Goal: Information Seeking & Learning: Learn about a topic

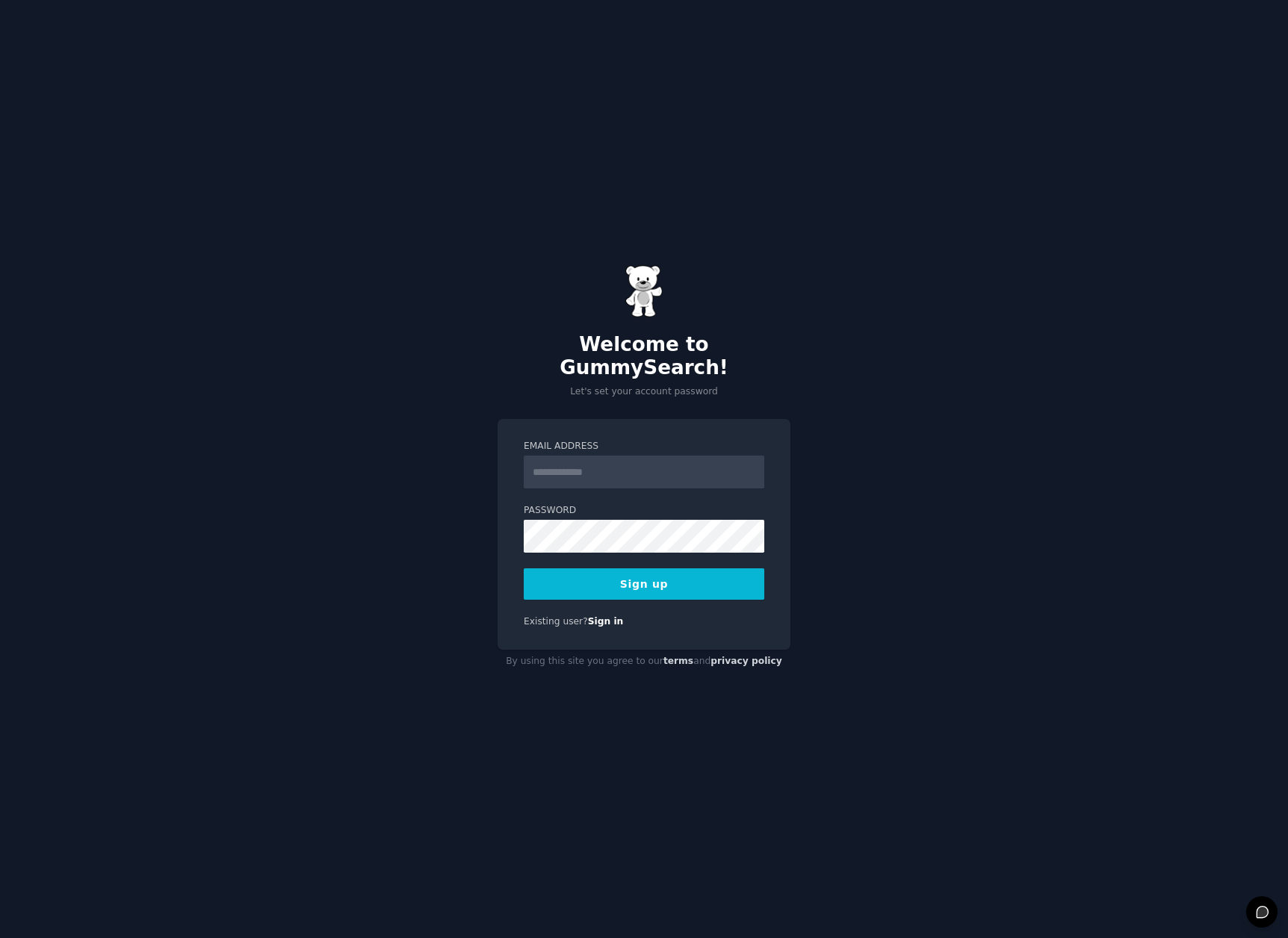
click at [591, 459] on input "Email Address" at bounding box center [644, 471] width 240 height 33
type input "**********"
click at [524, 553] on div at bounding box center [524, 553] width 0 height 0
click at [601, 574] on button "Sign up" at bounding box center [644, 584] width 240 height 32
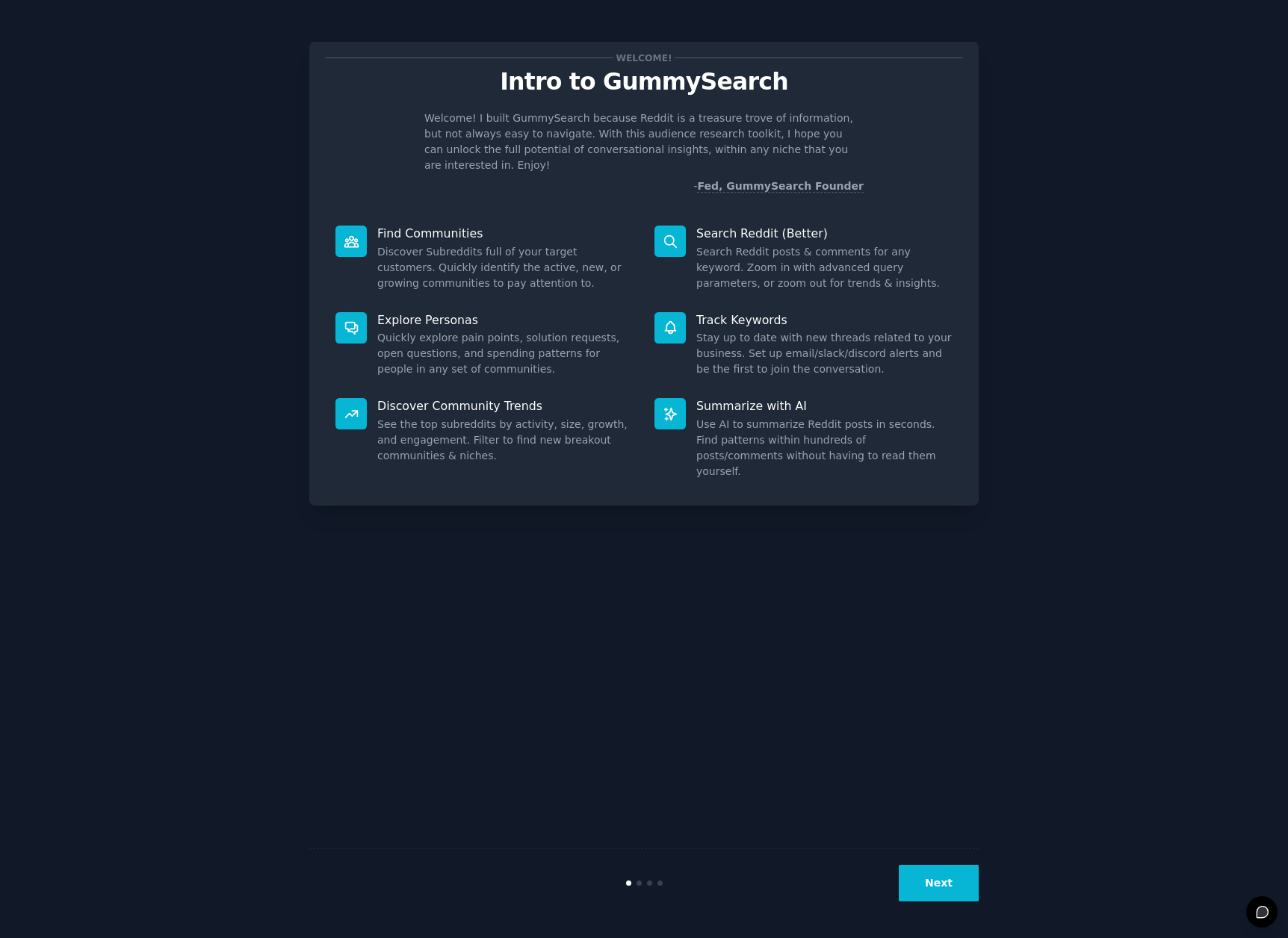
click at [1069, 393] on div "Welcome! Intro to GummySearch Welcome! I built GummySearch because Reddit is a …" at bounding box center [643, 469] width 1245 height 895
click at [935, 885] on button "Next" at bounding box center [938, 883] width 80 height 37
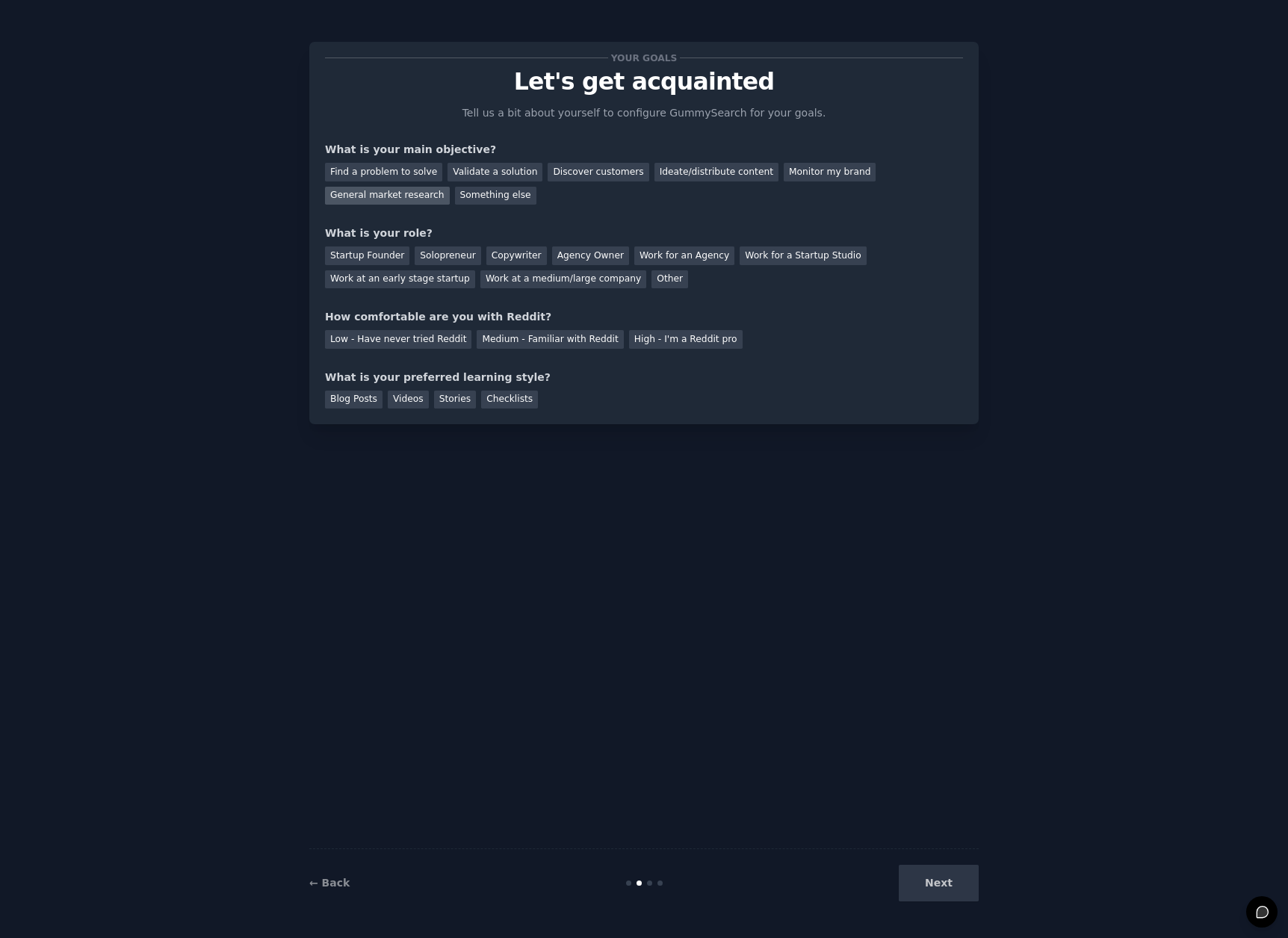
click at [385, 193] on div "General market research" at bounding box center [387, 196] width 125 height 18
click at [581, 252] on div "Agency Owner" at bounding box center [591, 255] width 77 height 18
click at [502, 342] on div "Medium - Familiar with Reddit" at bounding box center [549, 339] width 146 height 18
click at [334, 402] on div "Blog Posts" at bounding box center [353, 399] width 58 height 18
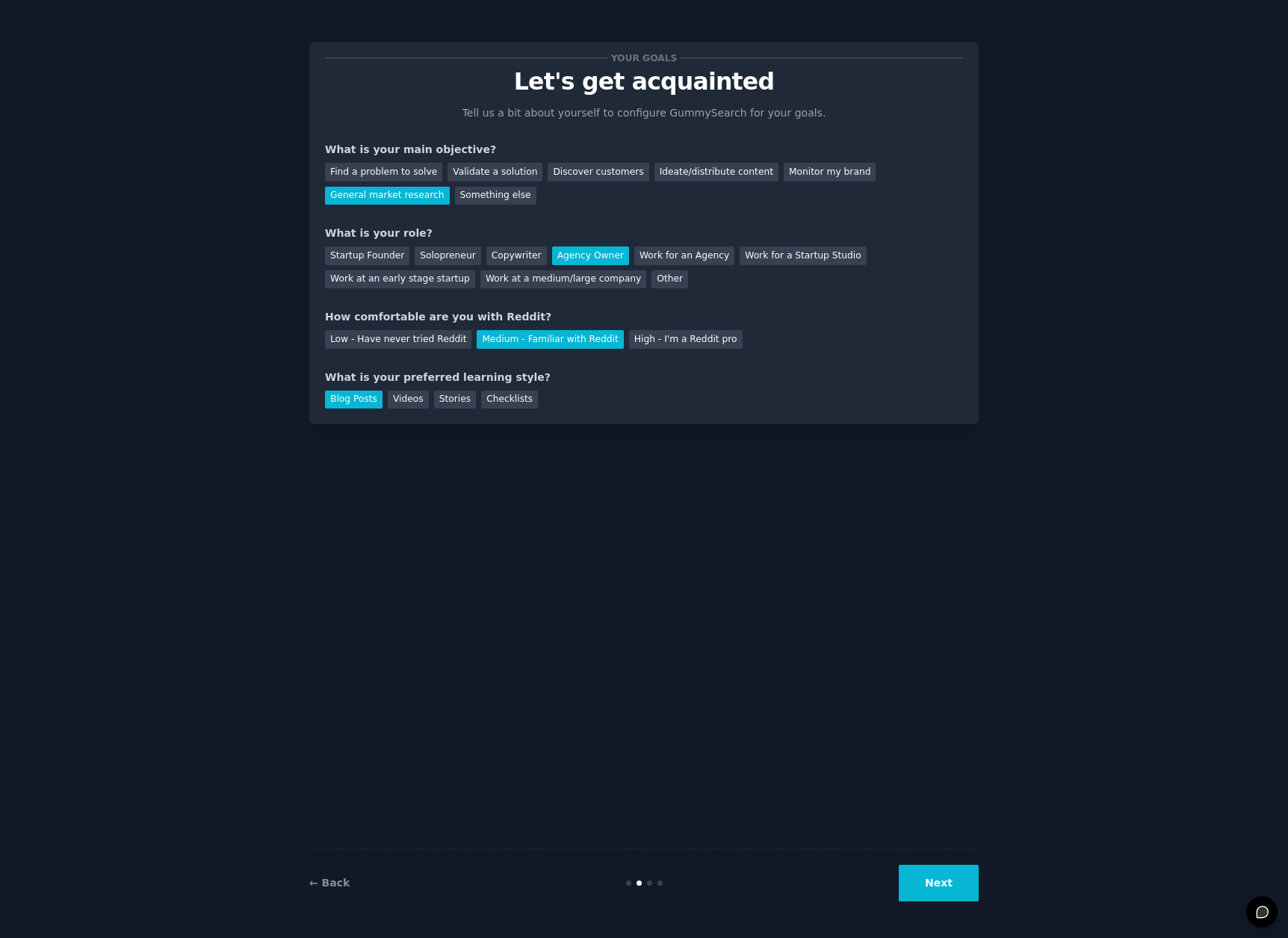
click at [954, 881] on button "Next" at bounding box center [938, 883] width 80 height 37
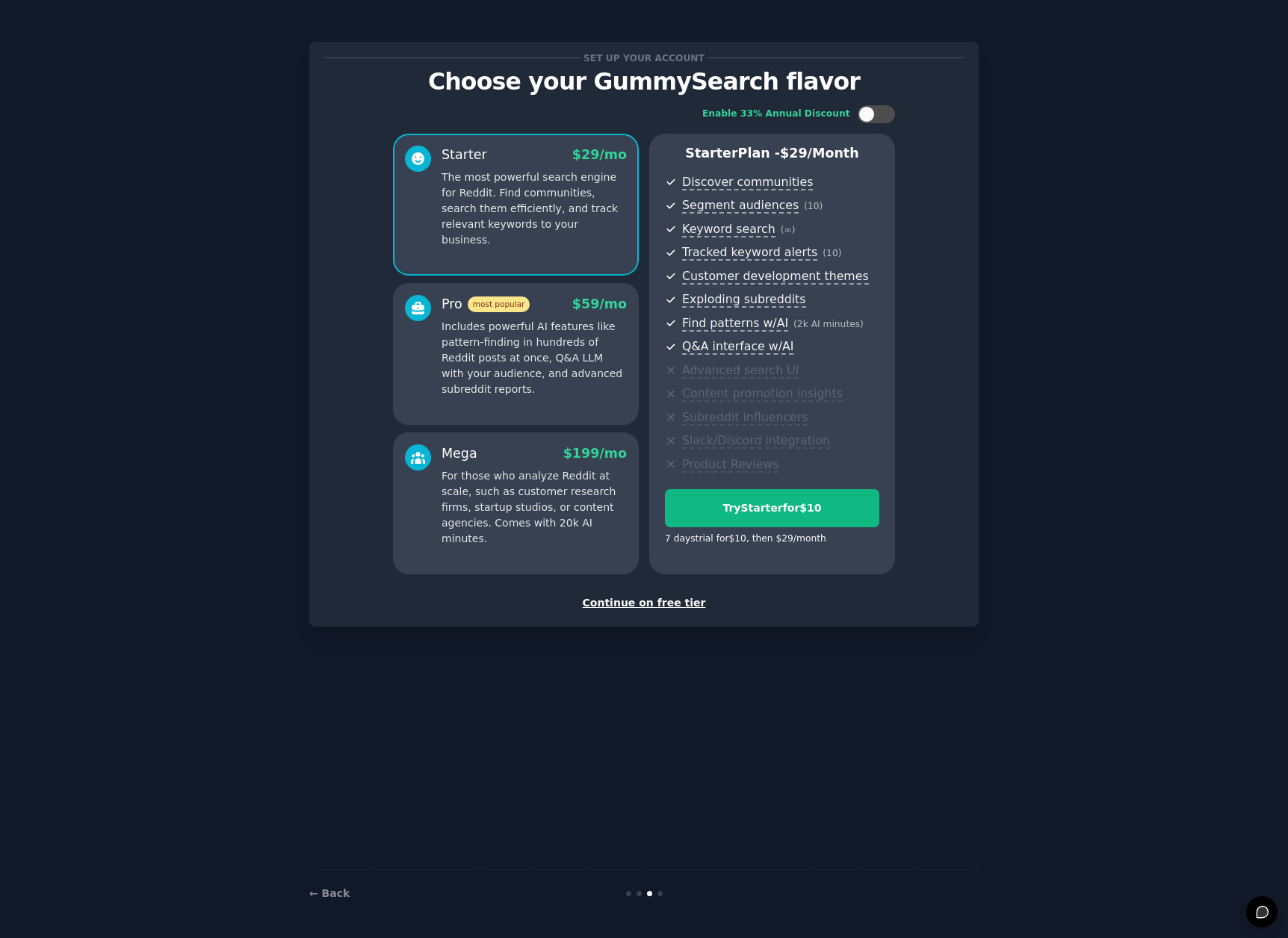
click at [651, 604] on div "Continue on free tier" at bounding box center [643, 603] width 638 height 16
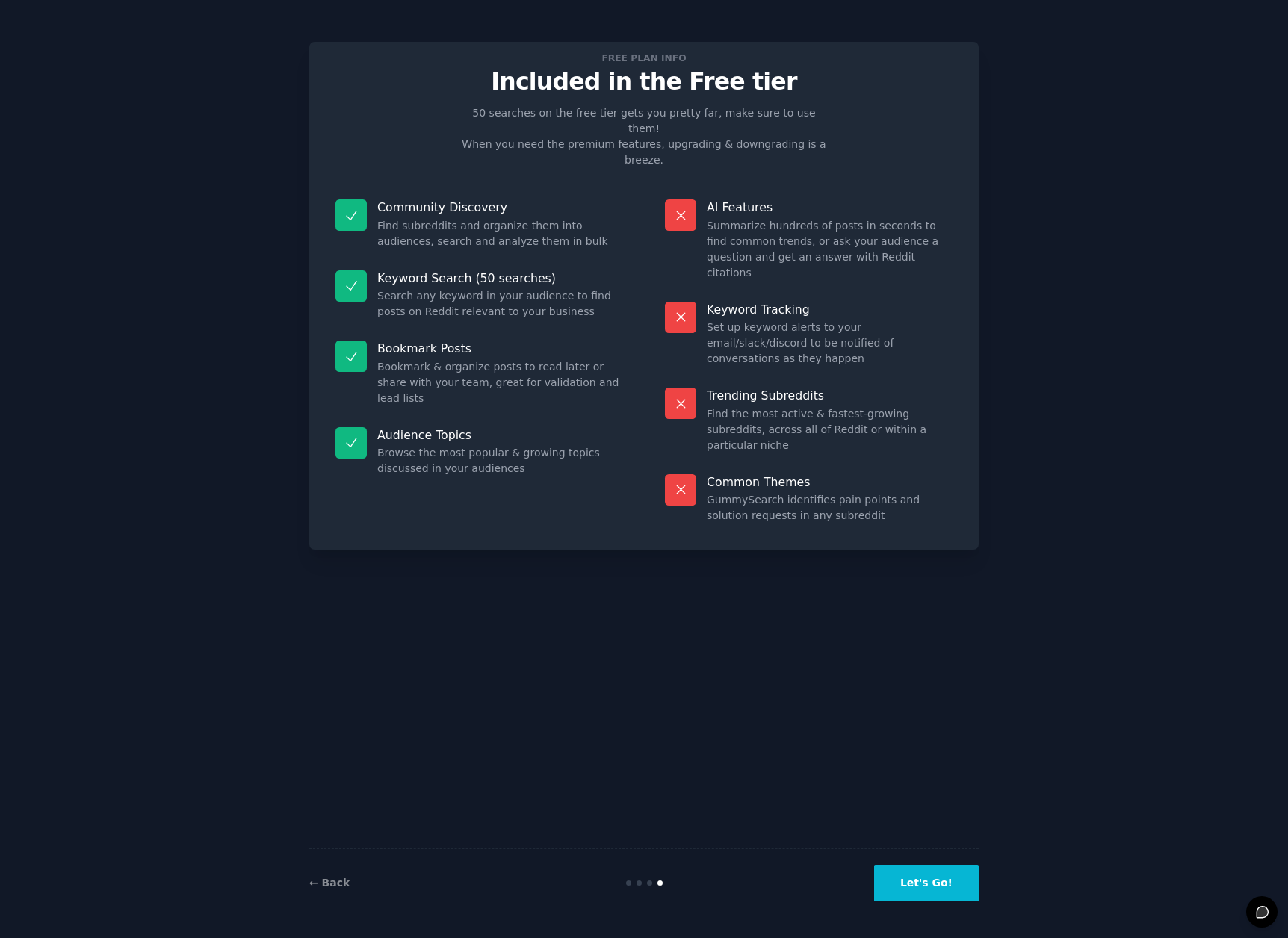
click at [948, 884] on button "Let's Go!" at bounding box center [926, 883] width 104 height 37
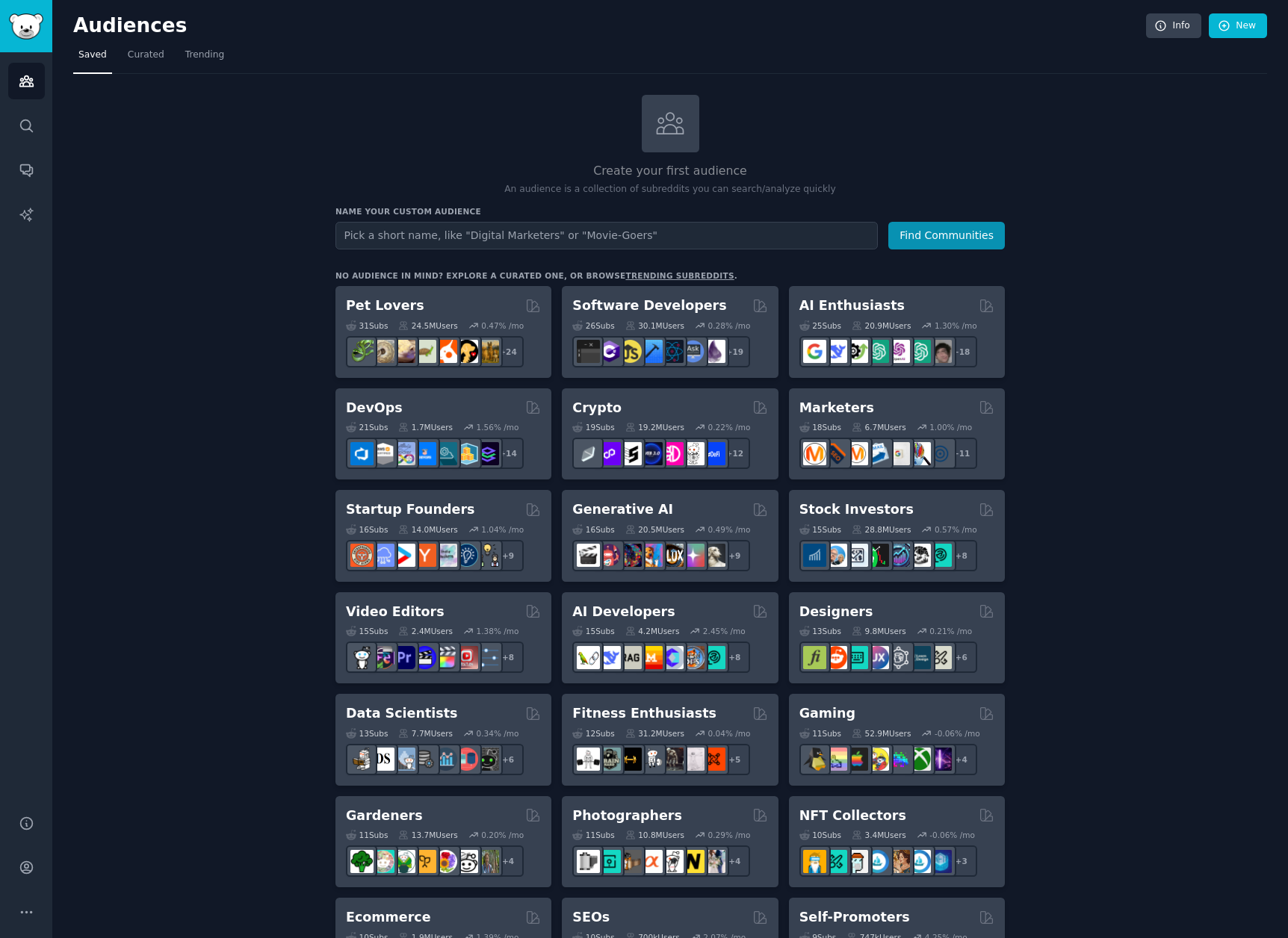
click at [590, 231] on input "text" at bounding box center [606, 235] width 542 height 28
type input "Association Marketers"
click at [974, 239] on button "Find Communities" at bounding box center [947, 235] width 117 height 28
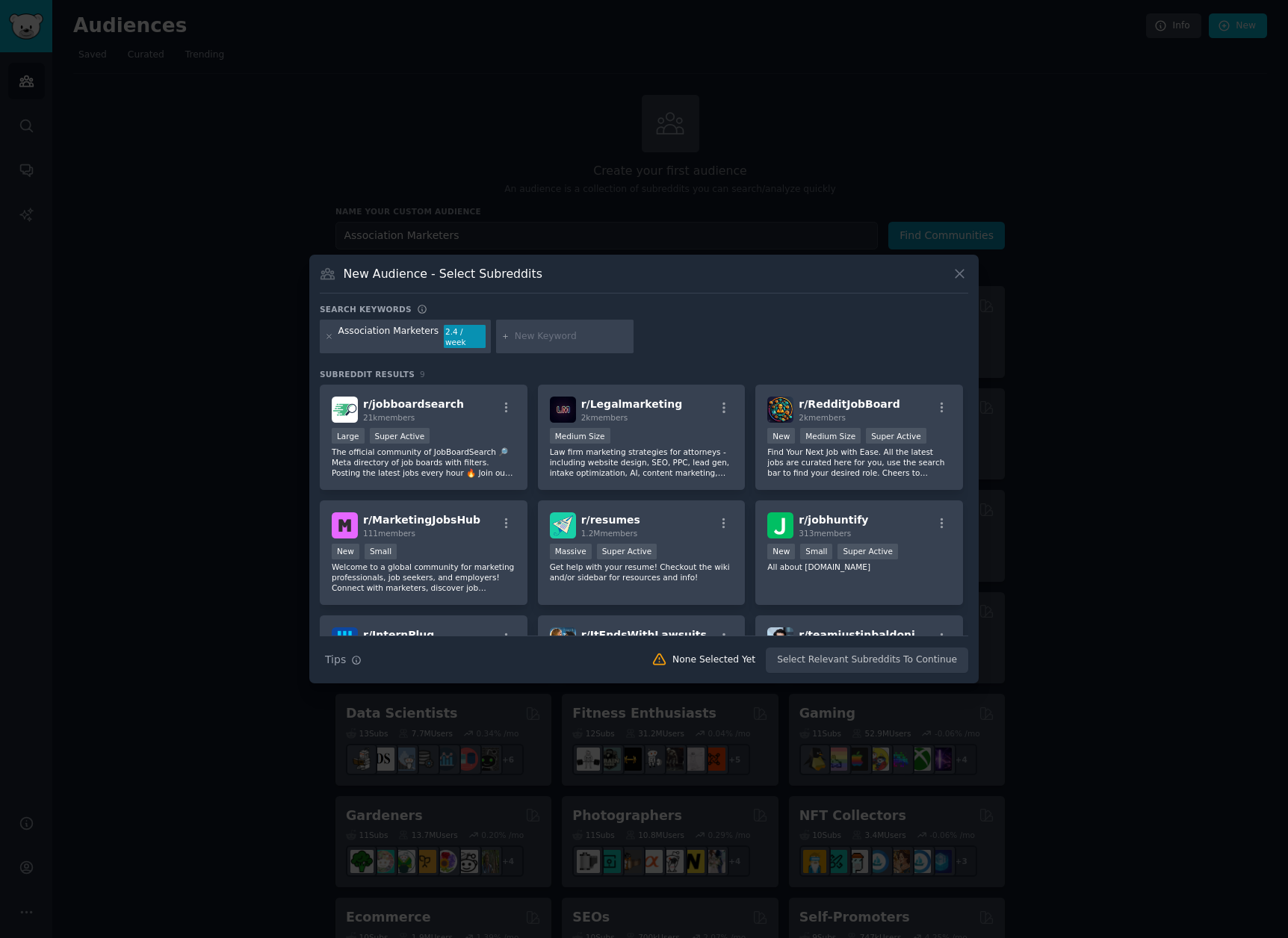
click at [395, 339] on div "Association Marketers" at bounding box center [389, 336] width 101 height 24
click at [328, 334] on icon at bounding box center [329, 336] width 8 height 8
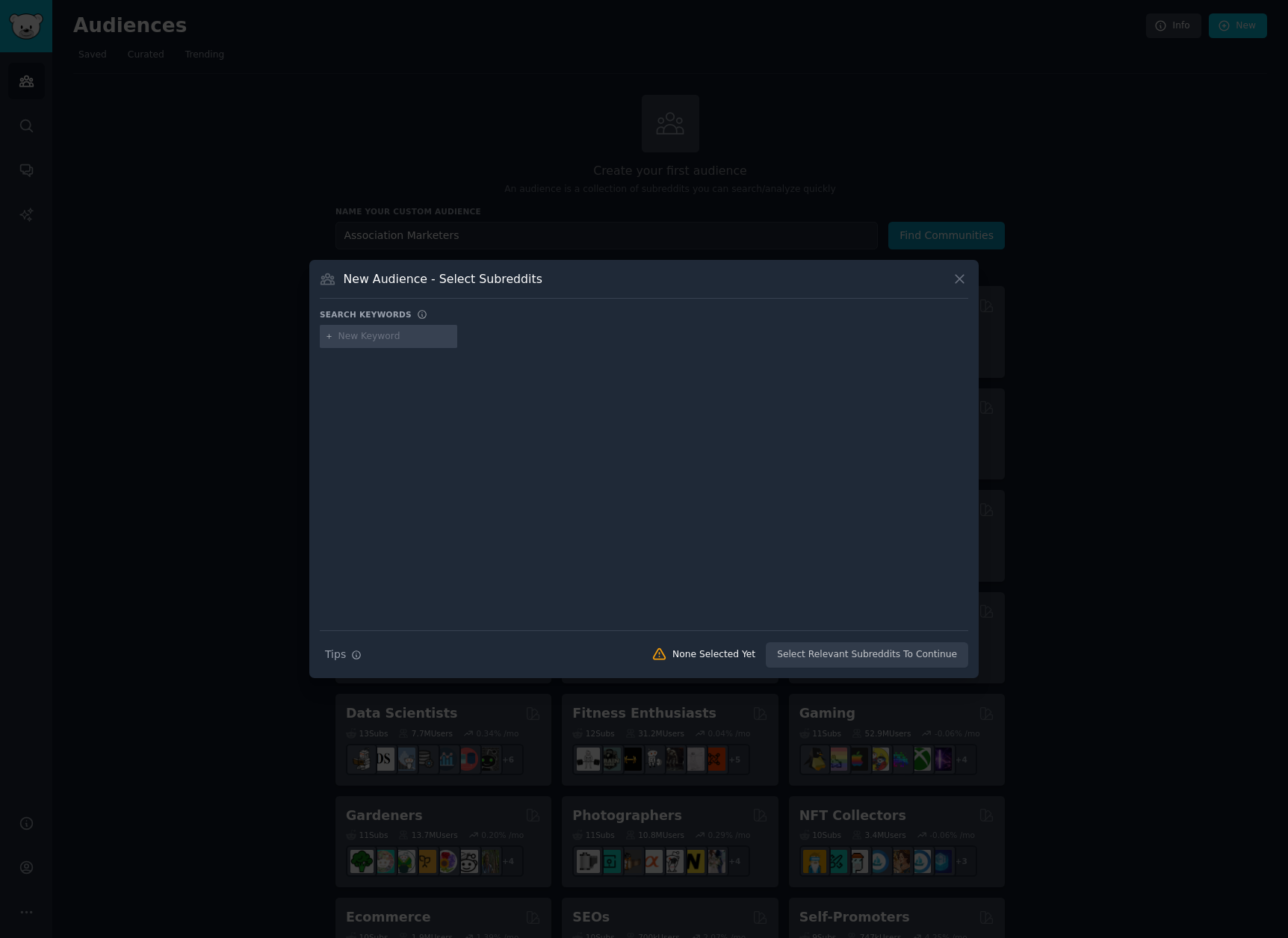
click at [400, 332] on input "text" at bounding box center [395, 337] width 113 height 13
type input "Nonprofit"
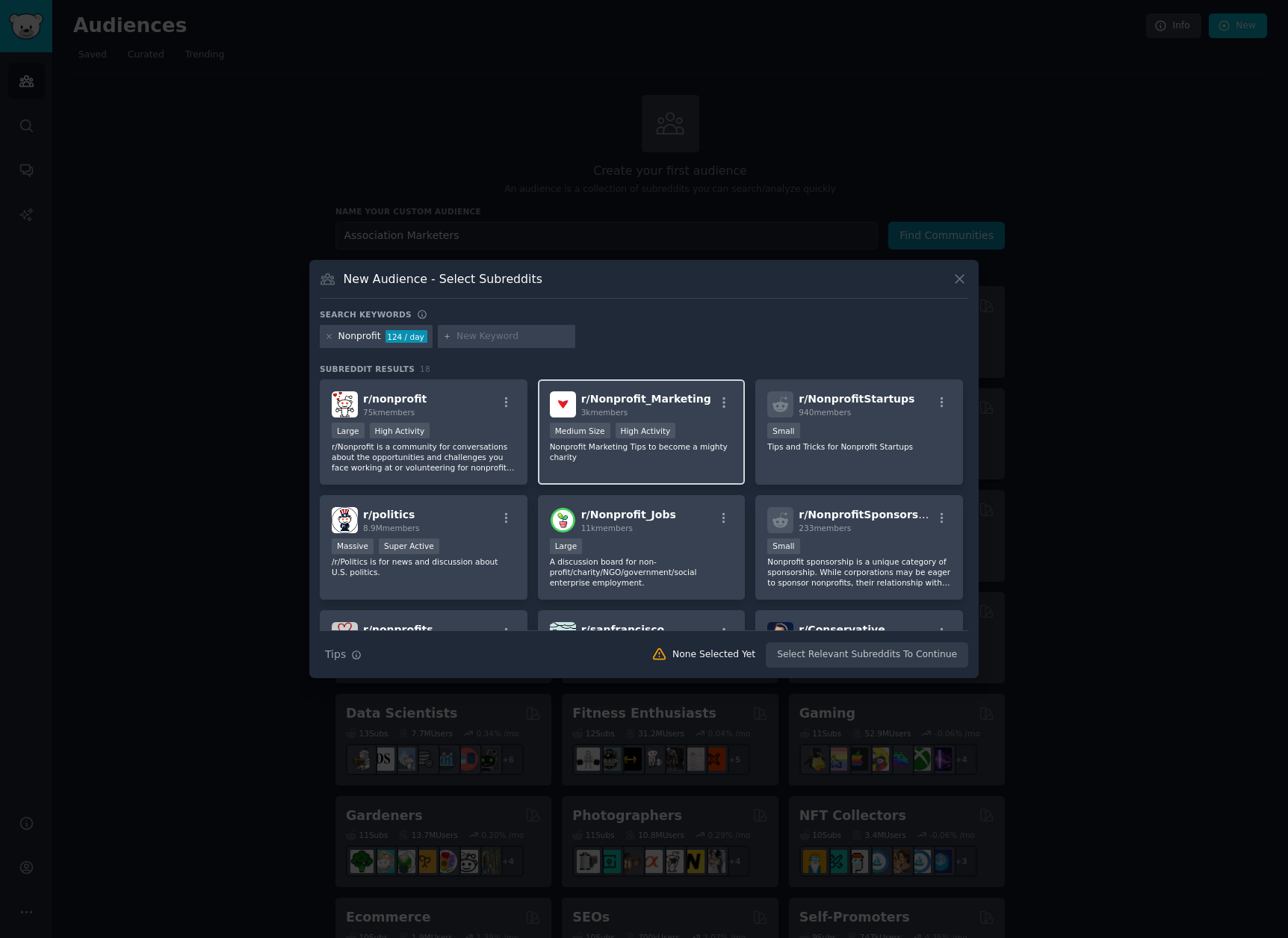
click at [696, 452] on p "Nonprofit Marketing Tips to become a mighty charity" at bounding box center [641, 451] width 184 height 21
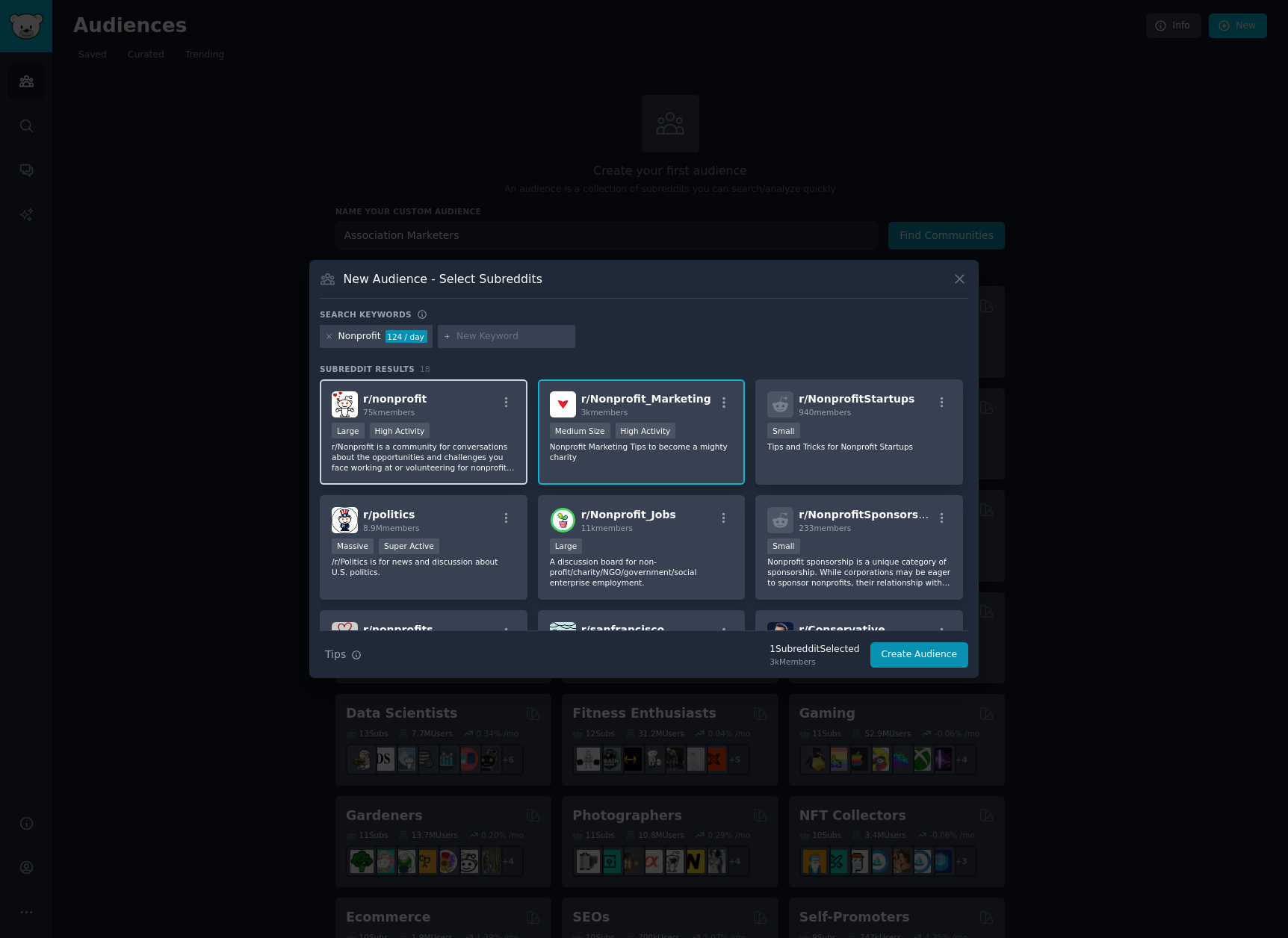
click at [469, 446] on p "r/Nonprofit is a community for conversations about the opportunities and challe…" at bounding box center [424, 457] width 184 height 32
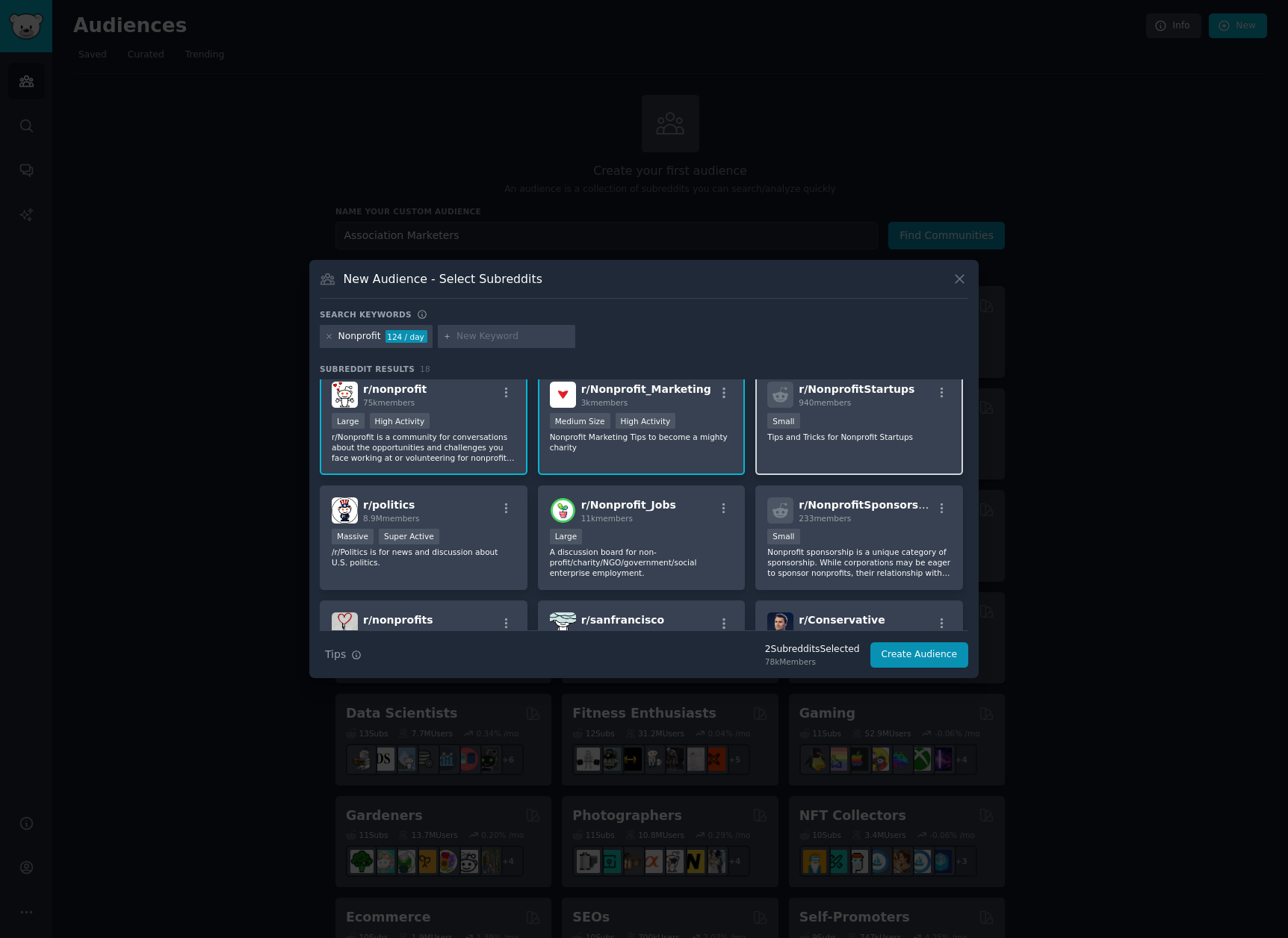
click at [815, 464] on div "r/ NonprofitStartups 940 members 100 - 1000 members Small Tips and Tricks for N…" at bounding box center [858, 422] width 208 height 105
click at [480, 338] on input "text" at bounding box center [513, 337] width 113 height 13
type input "associations"
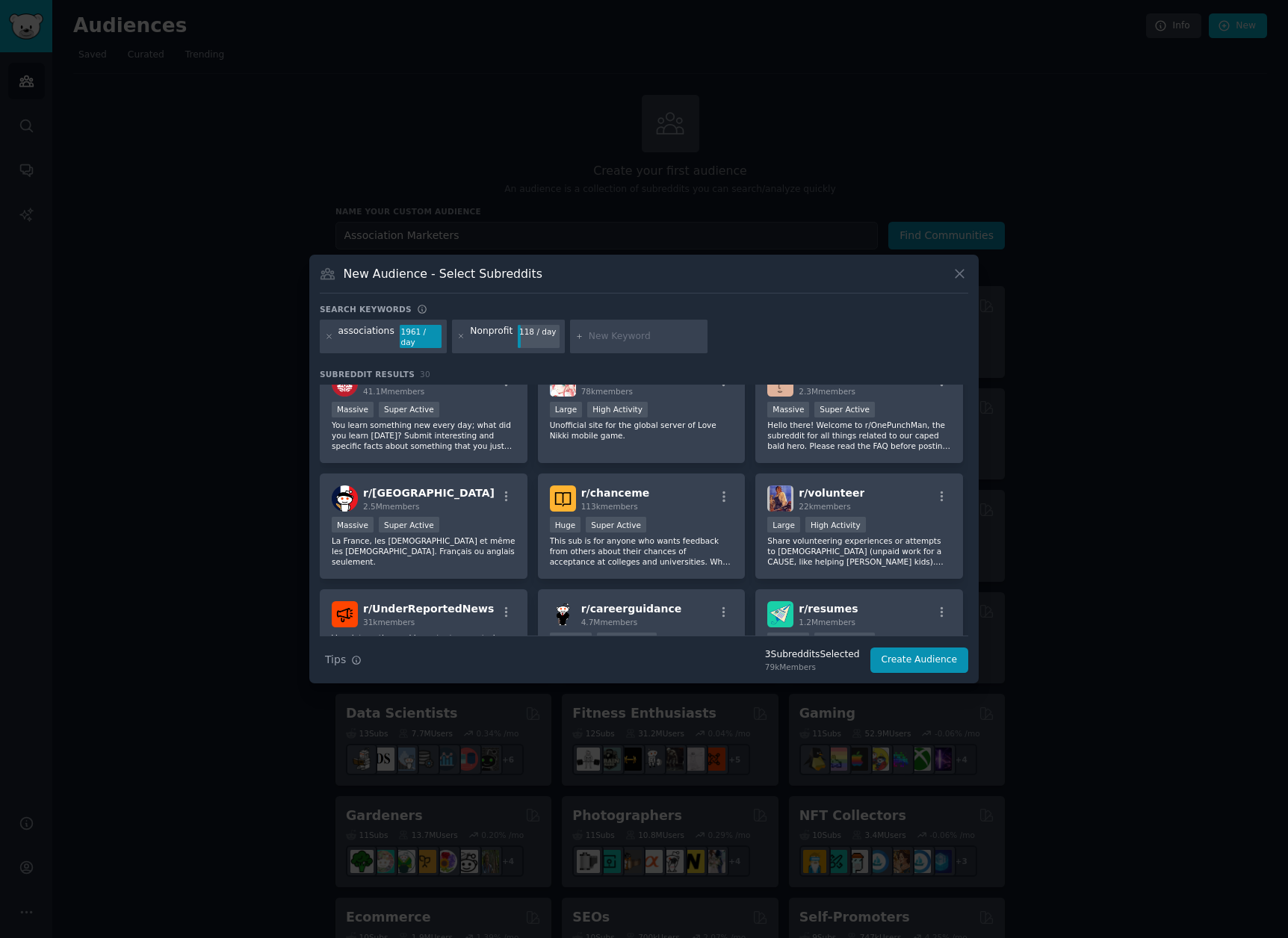
scroll to position [615, 0]
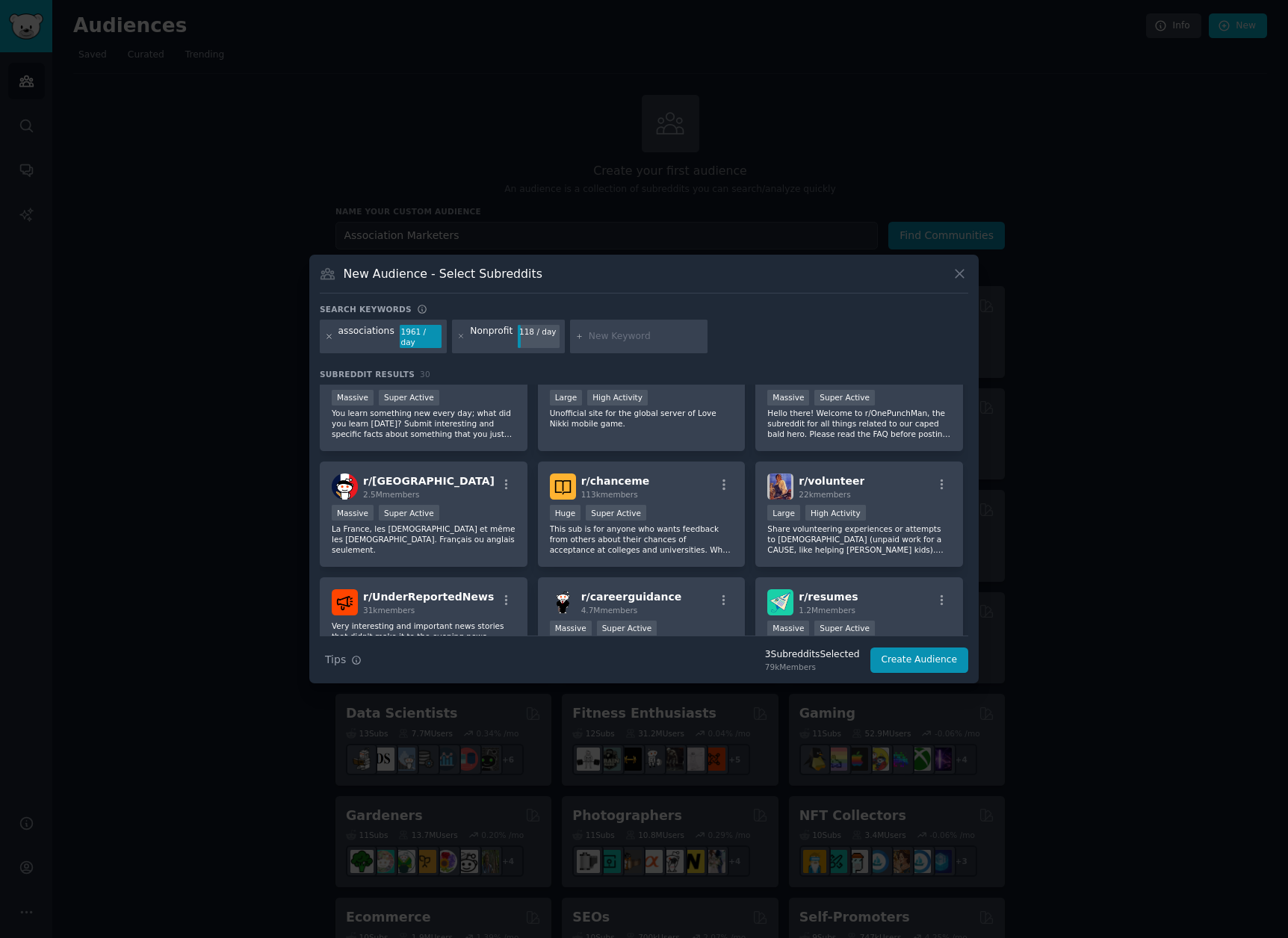
click at [328, 337] on icon at bounding box center [329, 336] width 3 height 3
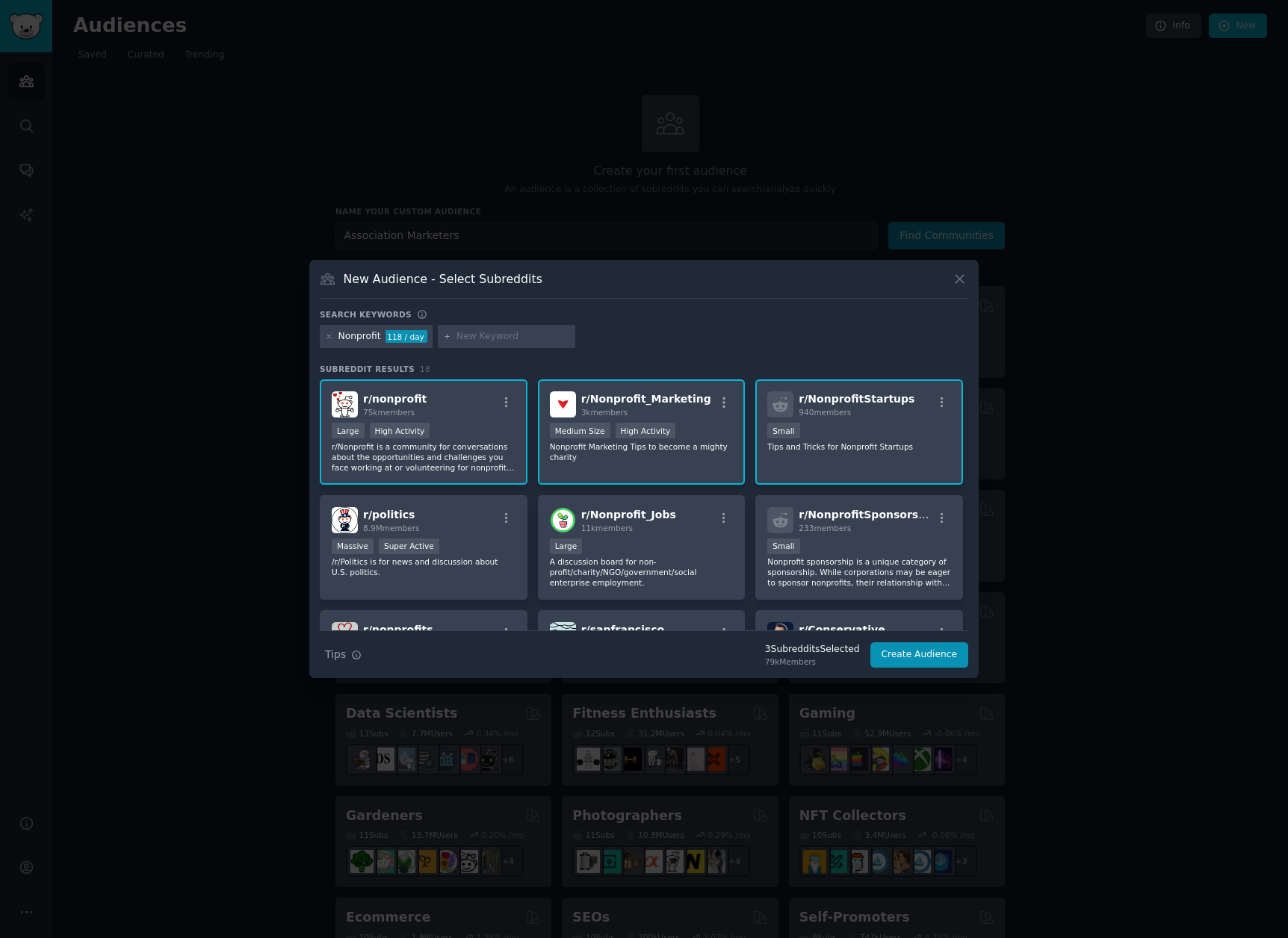
click at [489, 338] on input "text" at bounding box center [513, 337] width 113 height 13
type input "marketing"
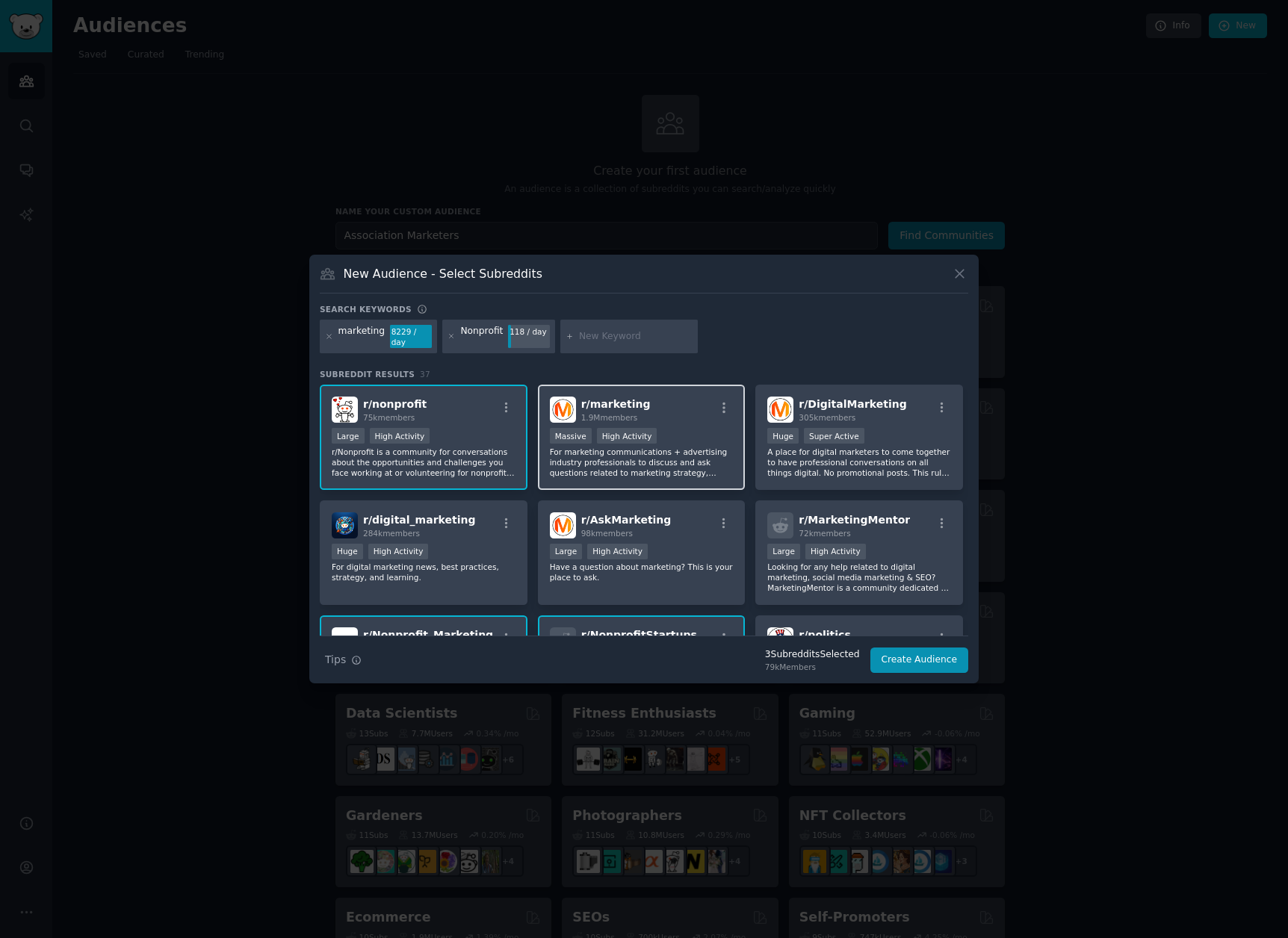
click at [646, 404] on div "r/ marketing 1.9M members" at bounding box center [641, 409] width 184 height 26
click at [330, 337] on icon at bounding box center [329, 336] width 8 height 8
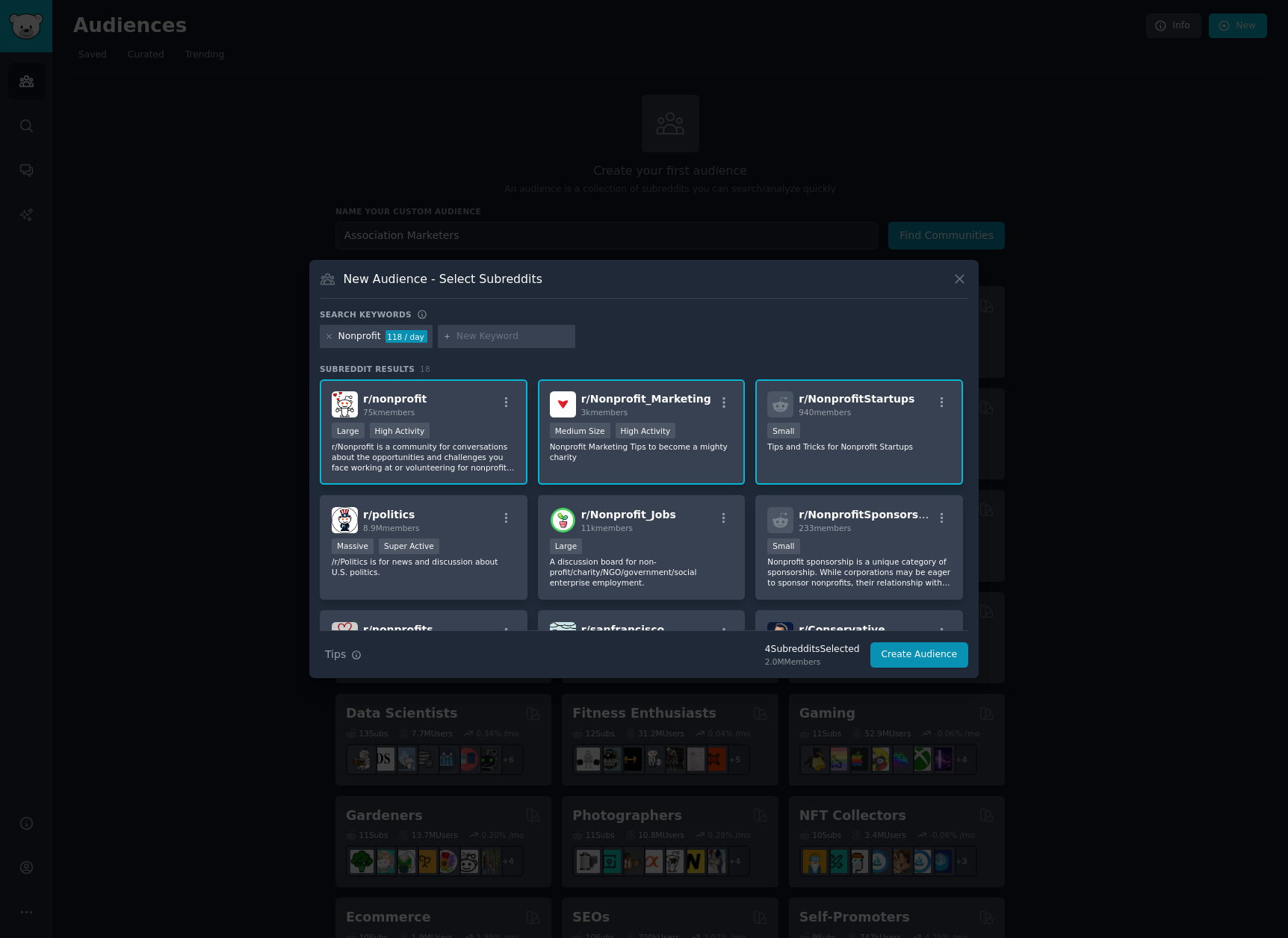
click at [486, 334] on input "text" at bounding box center [513, 337] width 113 height 13
type input "graphic design"
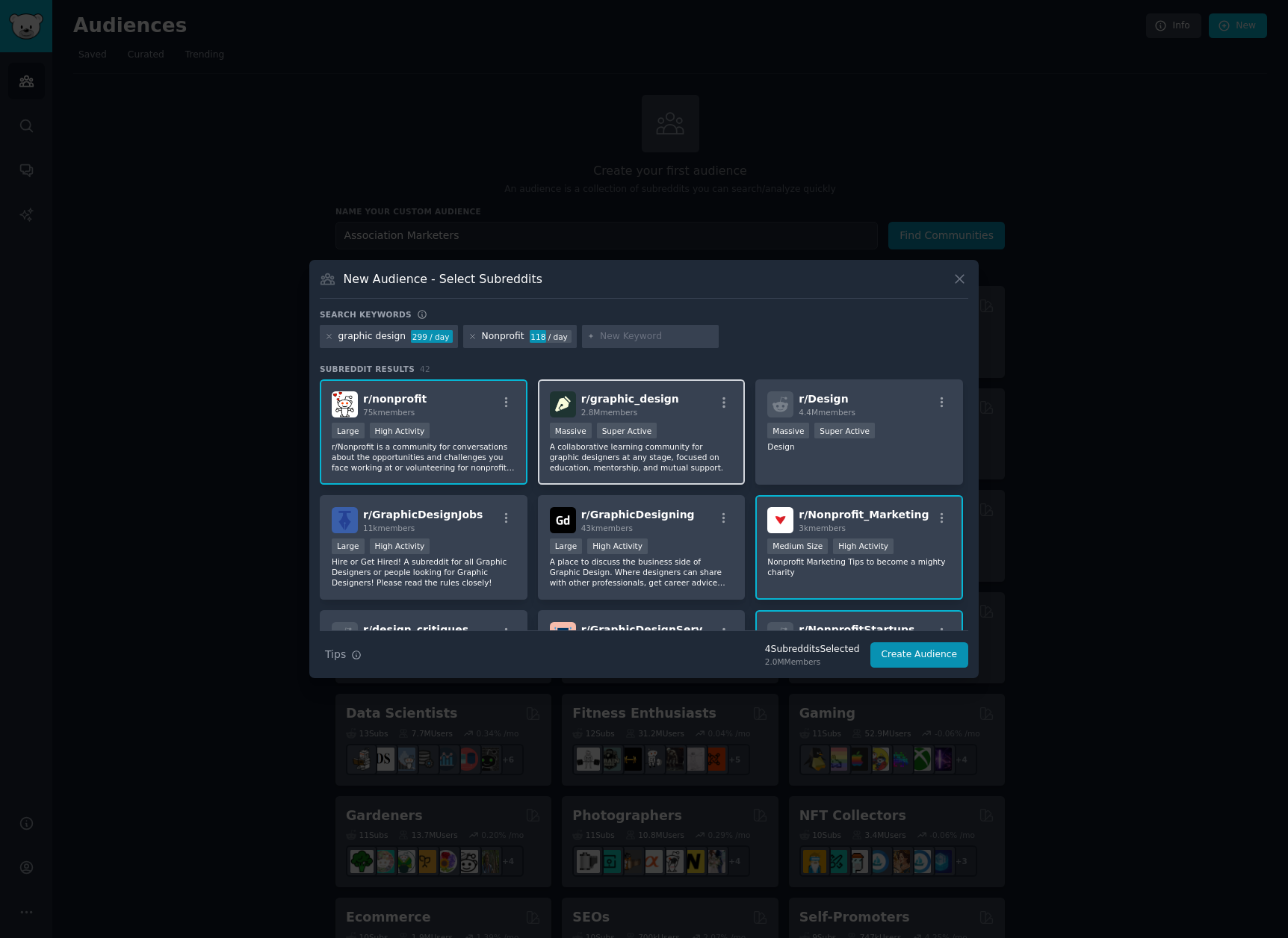
click at [686, 426] on div "Massive Super Active" at bounding box center [641, 432] width 184 height 18
click at [943, 647] on button "Create Audience" at bounding box center [919, 655] width 98 height 25
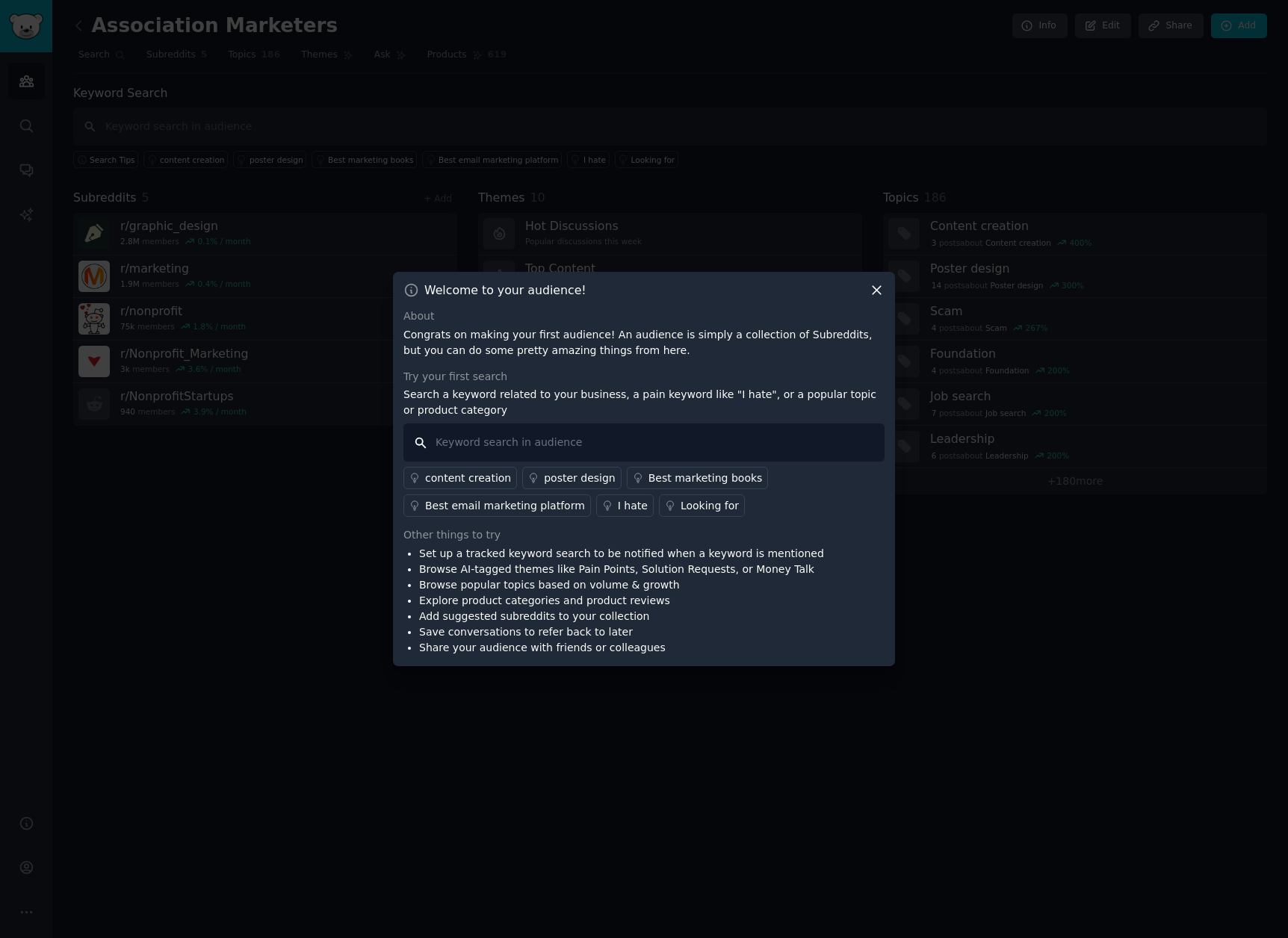
click at [546, 446] on input "text" at bounding box center [644, 443] width 481 height 38
paste input "event branding cost"
type input "event branding cost"
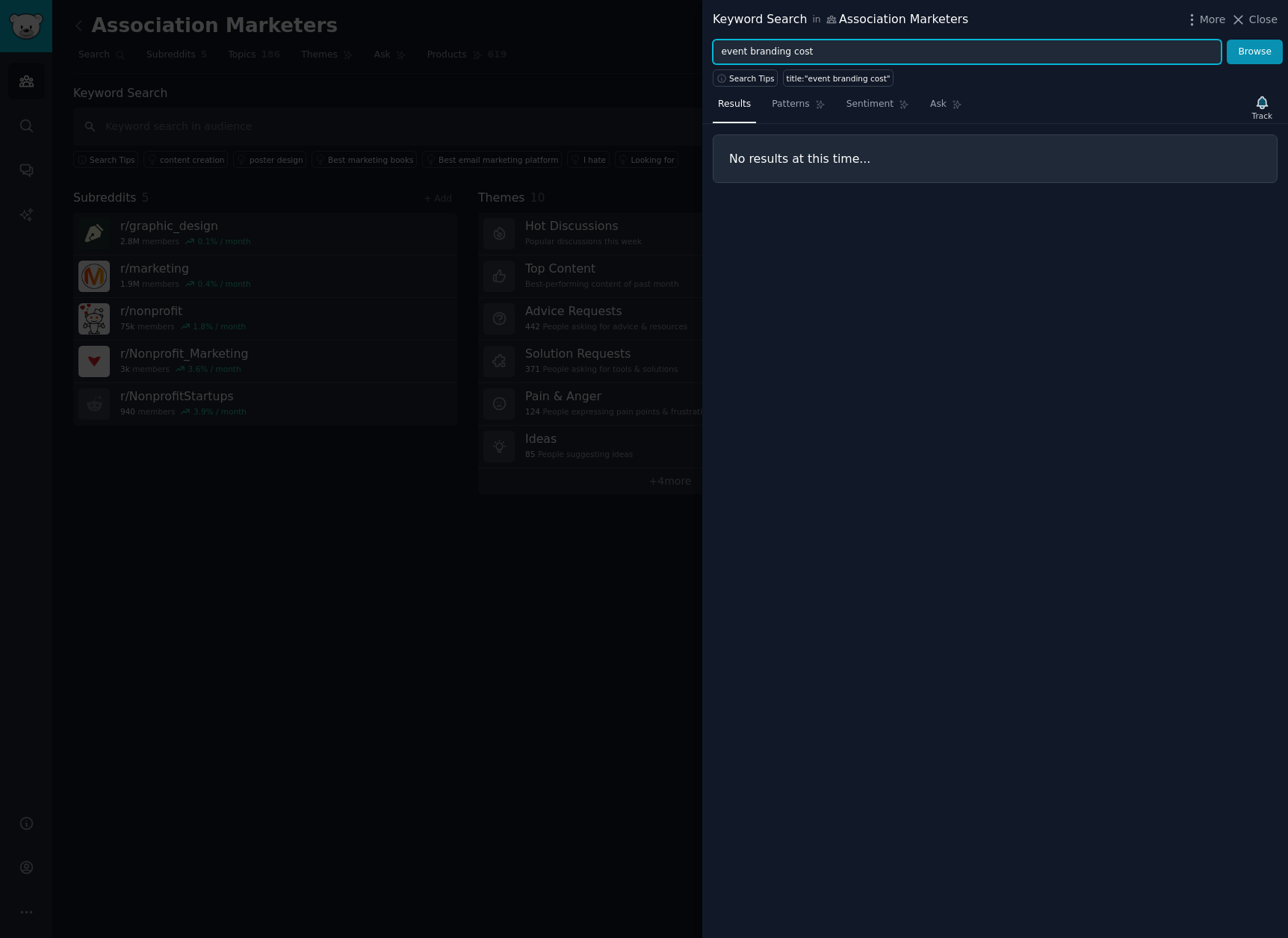
click at [850, 53] on input "event branding cost" at bounding box center [967, 52] width 509 height 25
type input "event branding"
click at [1226, 39] on button "Browse" at bounding box center [1254, 52] width 56 height 25
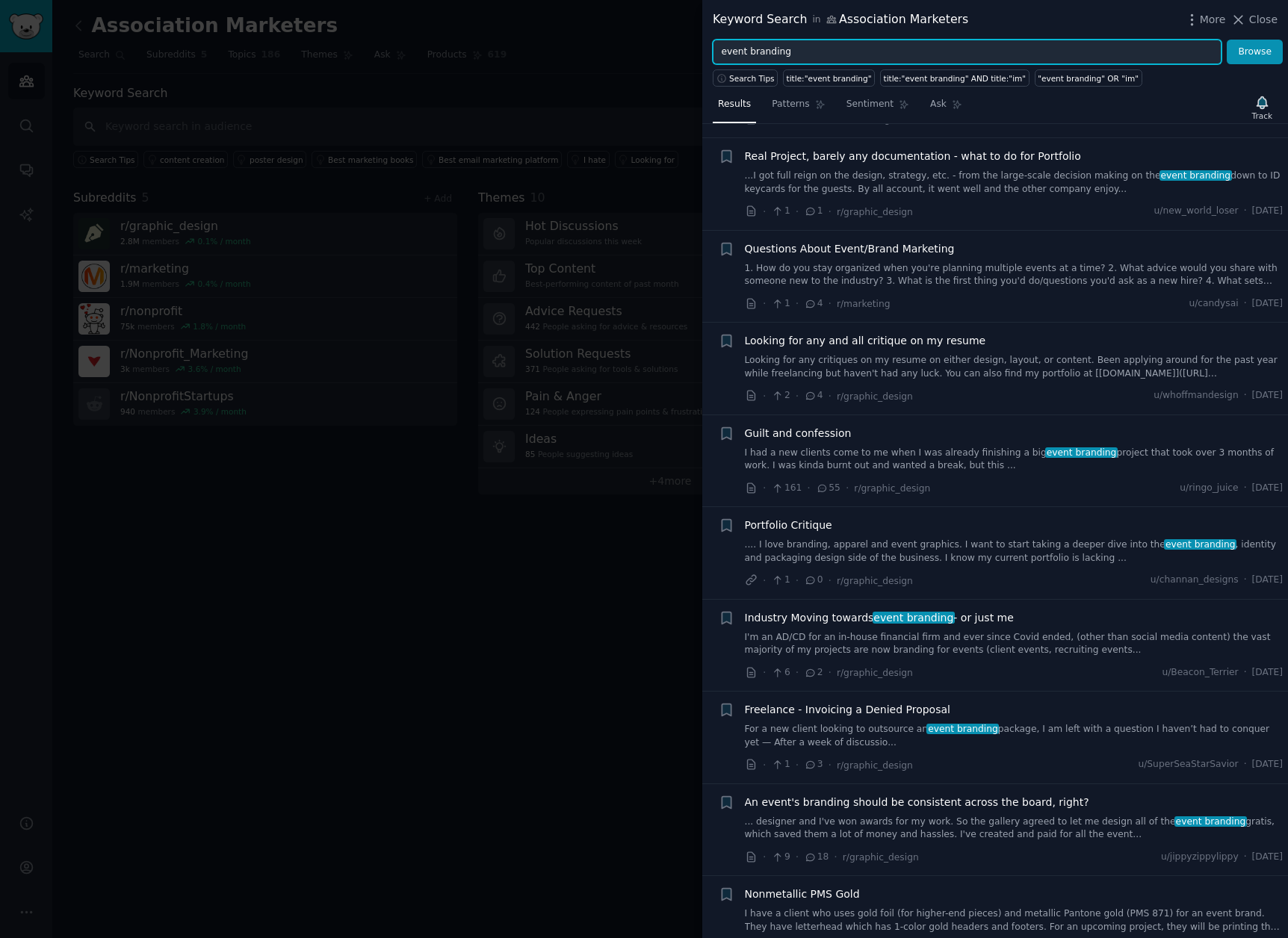
scroll to position [662, 0]
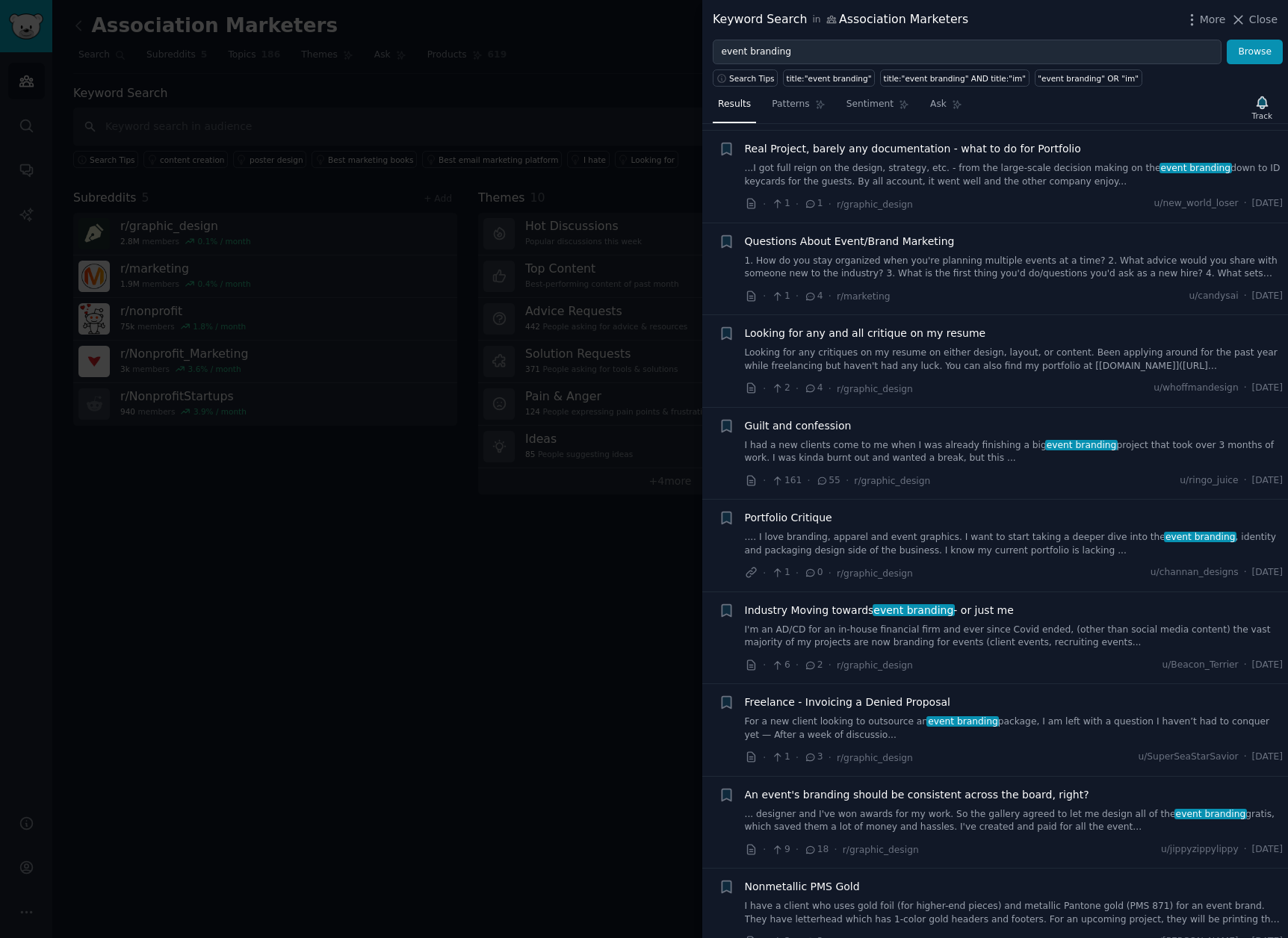
click at [836, 609] on span "Industry Moving towards event branding - or just me" at bounding box center [879, 610] width 269 height 16
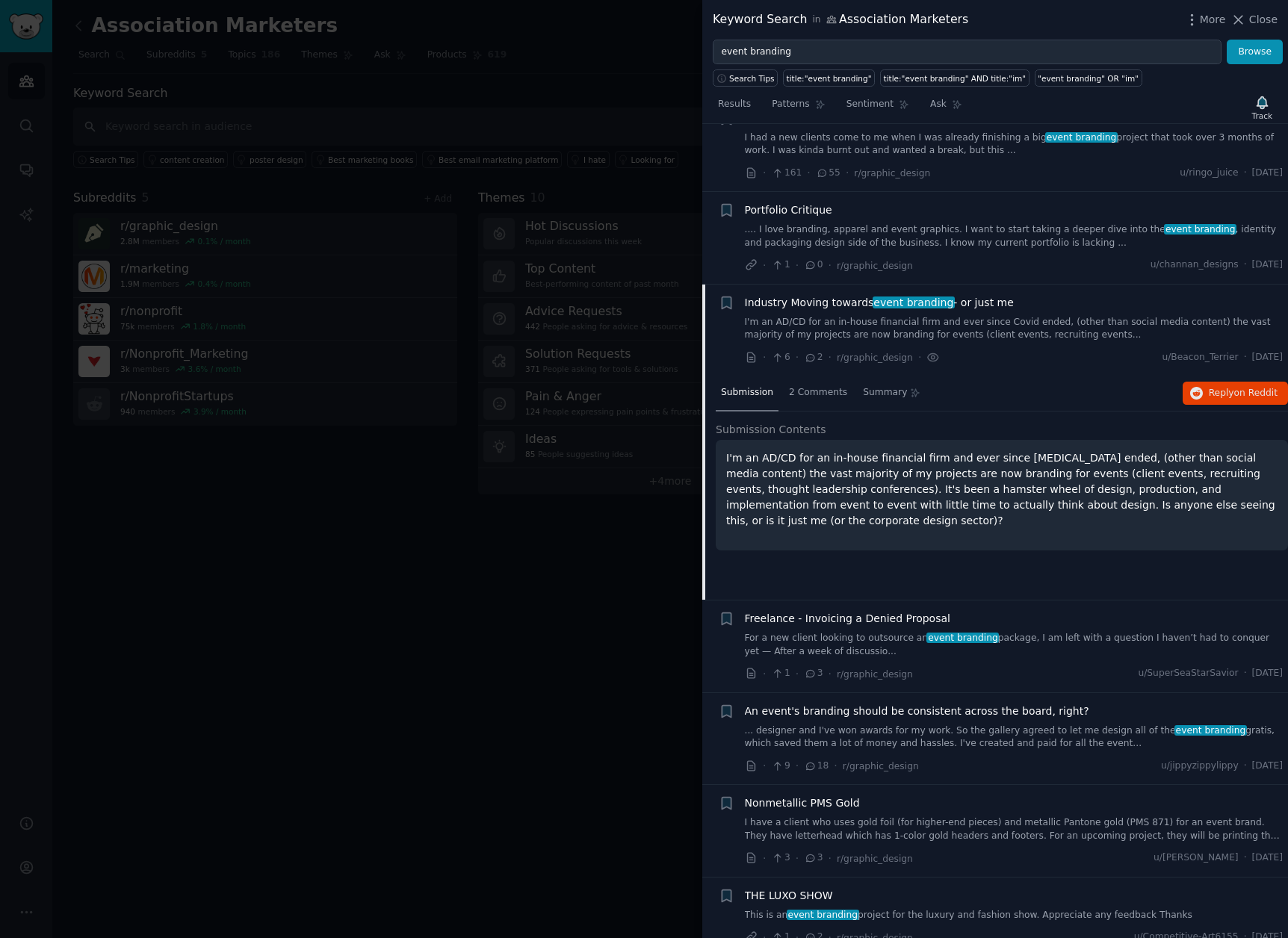
scroll to position [1130, 0]
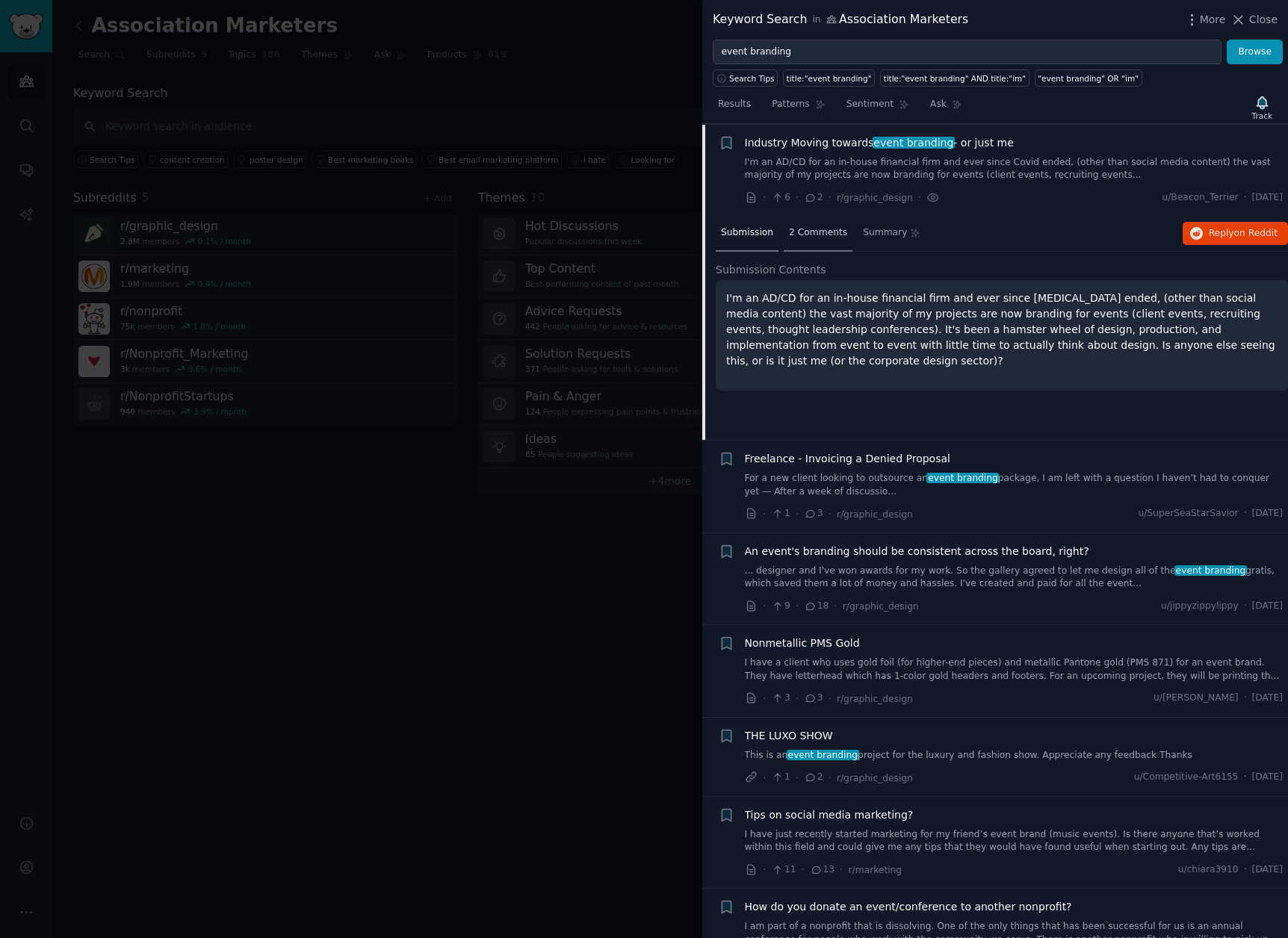
click at [826, 232] on span "2 Comments" at bounding box center [818, 233] width 58 height 13
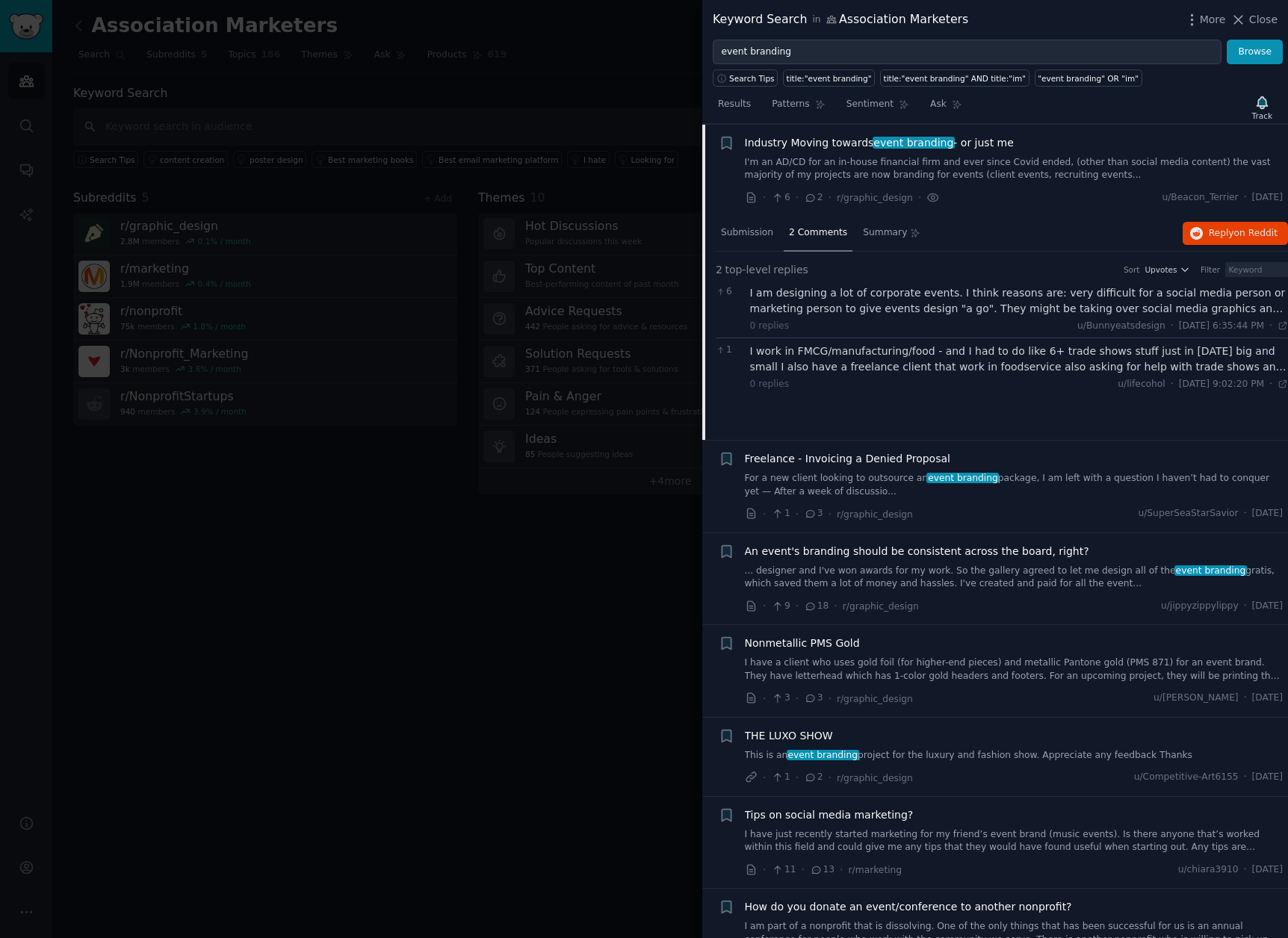
click at [1039, 310] on div "I am designing a lot of corporate events. I think reasons are: very difficult f…" at bounding box center [1019, 301] width 539 height 32
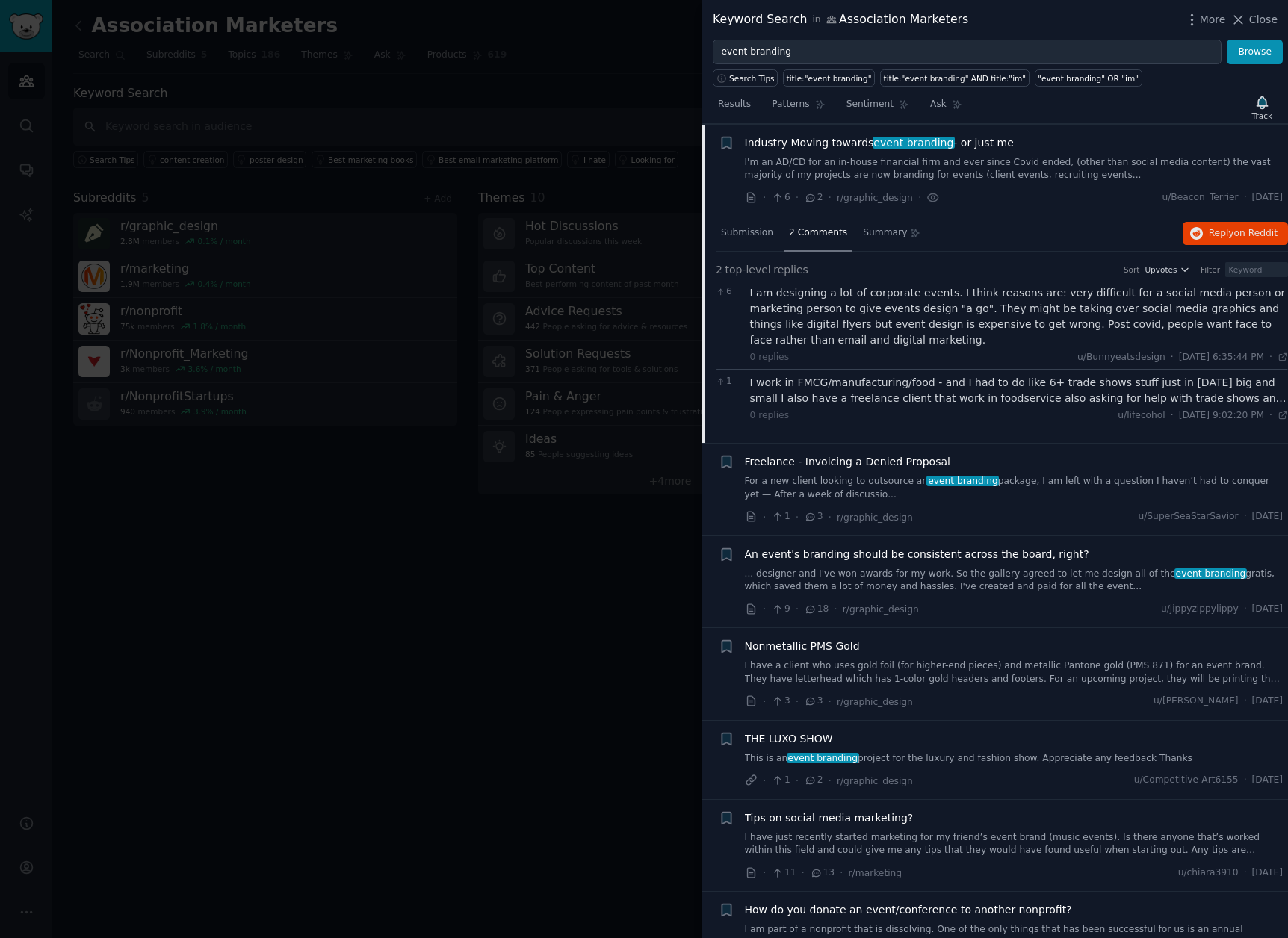
scroll to position [1141, 0]
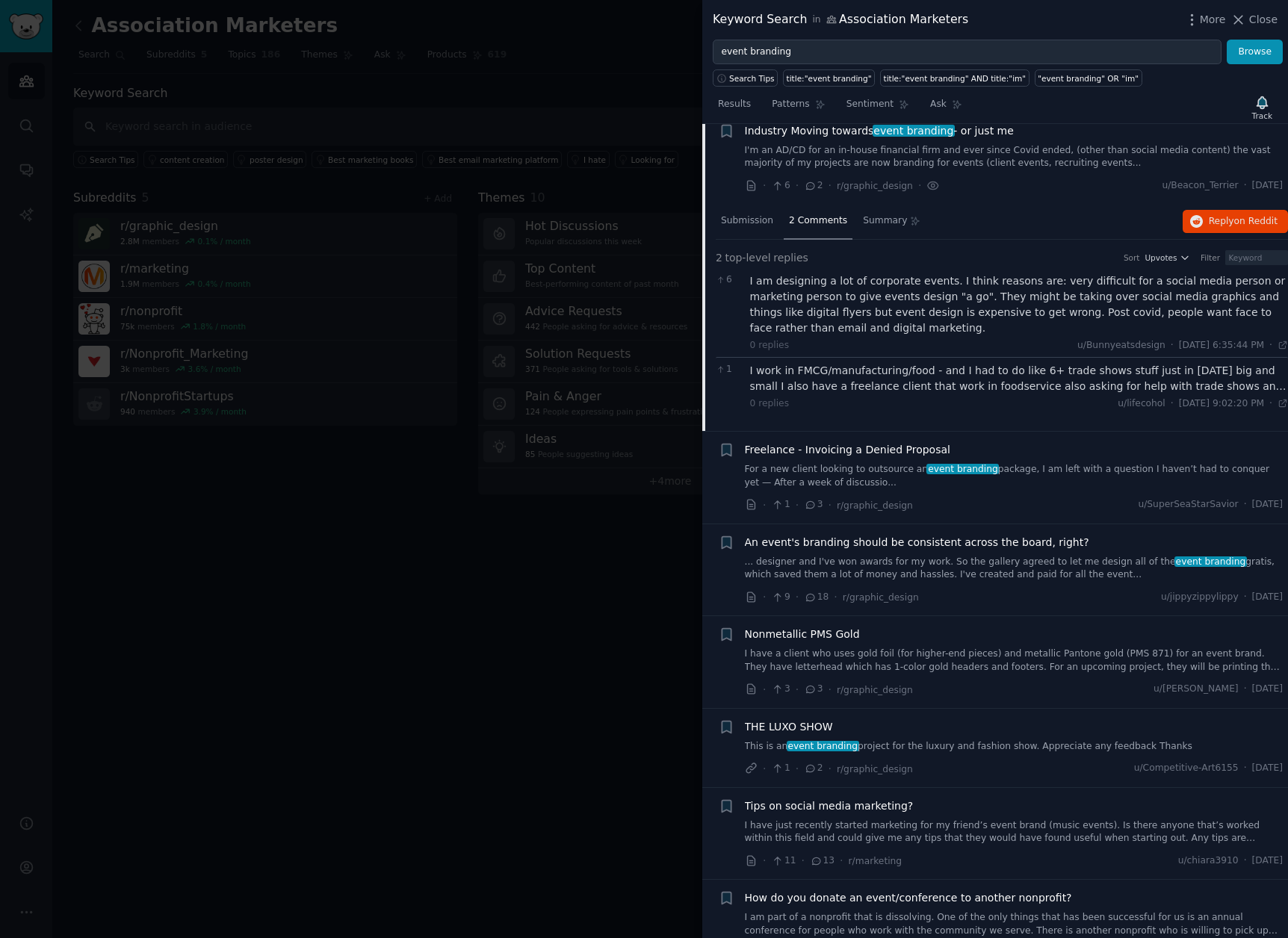
click at [907, 379] on div "I work in FMCG/manufacturing/food - and I had to do like 6+ trade shows stuff j…" at bounding box center [1019, 379] width 539 height 32
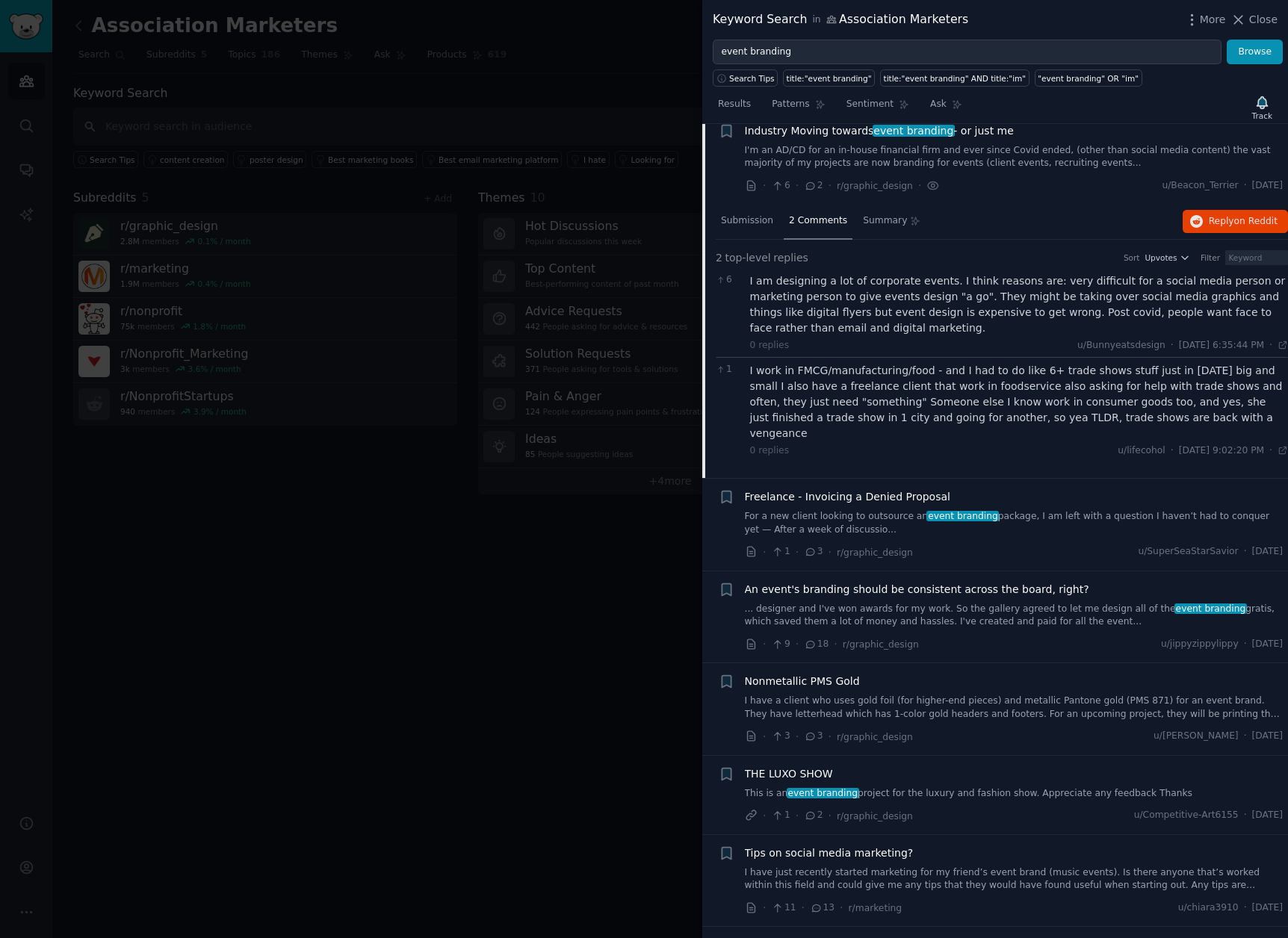
scroll to position [1184, 0]
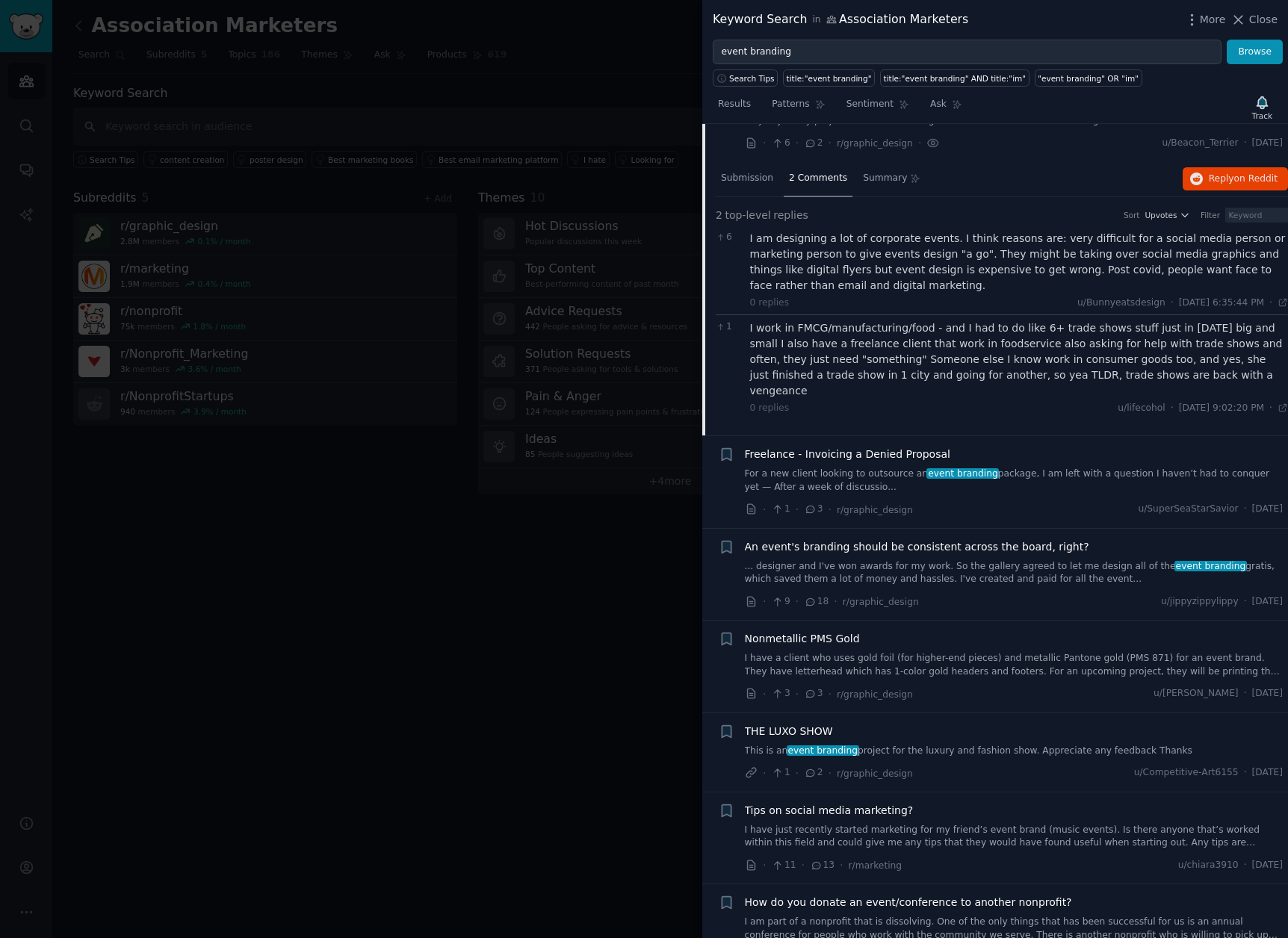
click at [1005, 539] on span "An event's branding should be consistent across the board, right?" at bounding box center [917, 546] width 345 height 16
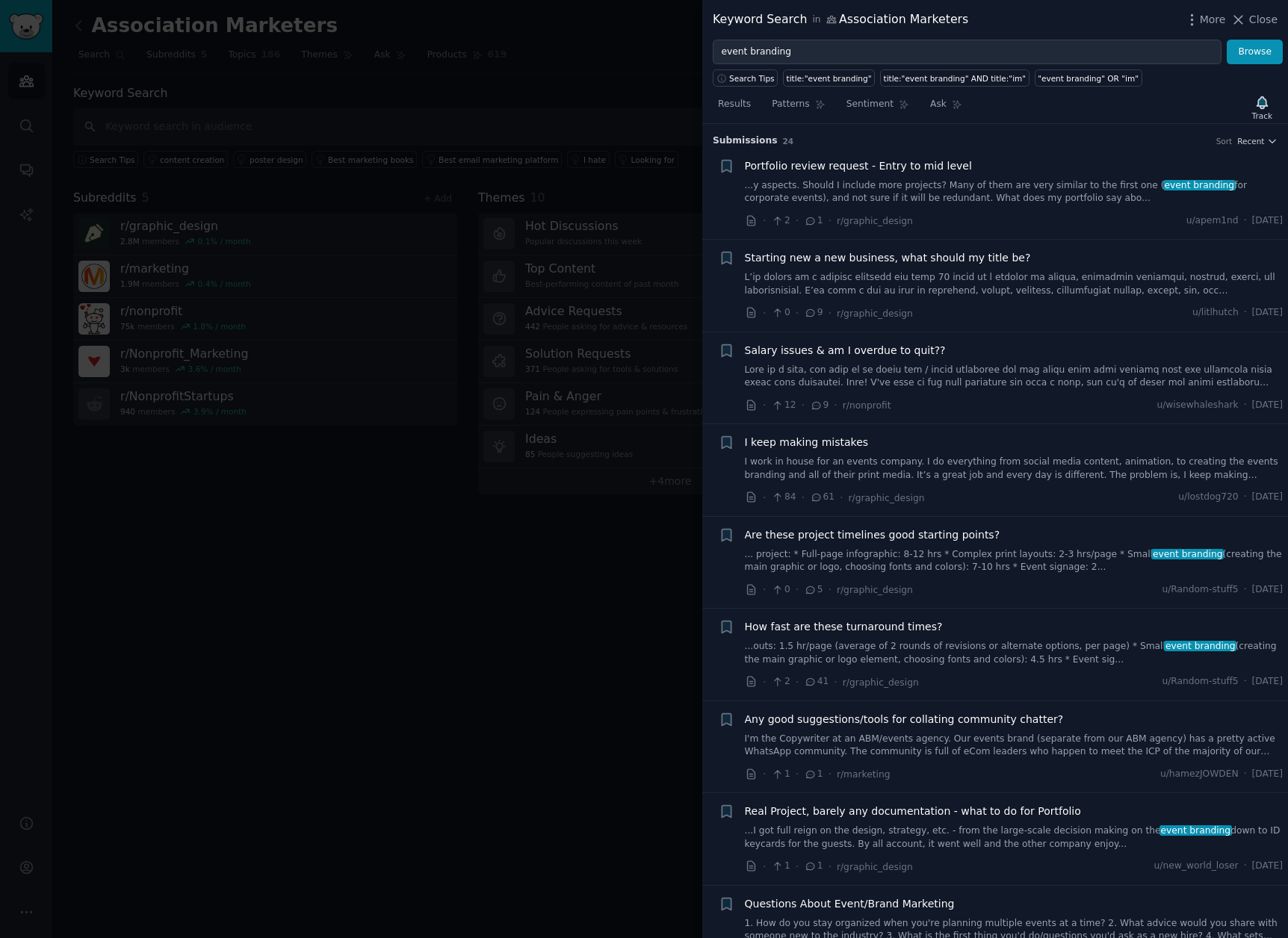
click at [540, 88] on div at bounding box center [644, 469] width 1288 height 938
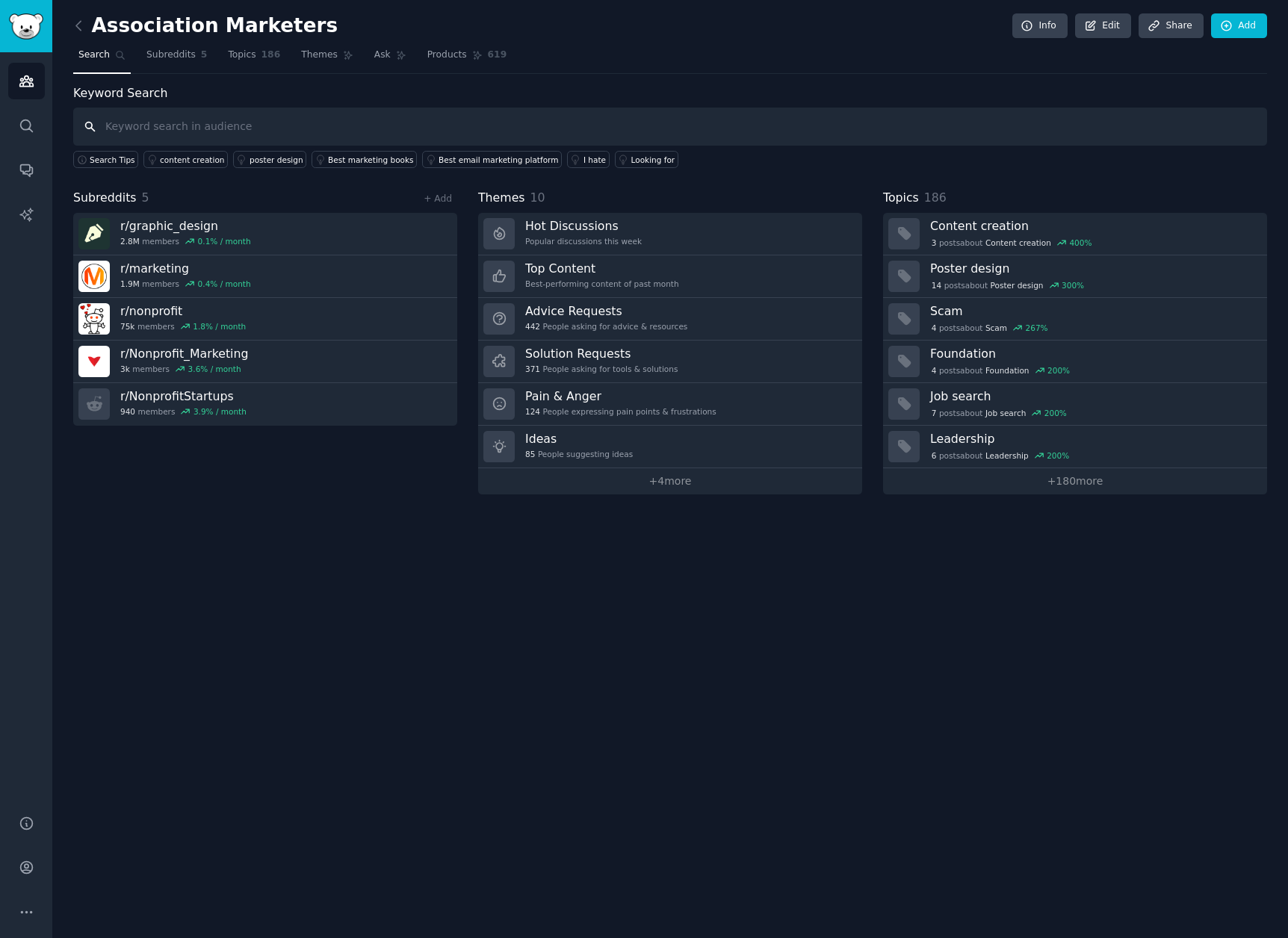
click at [345, 129] on input "text" at bounding box center [670, 127] width 1194 height 38
paste input "event marketing overwhelmed"
type input "event marketing overwhelmed"
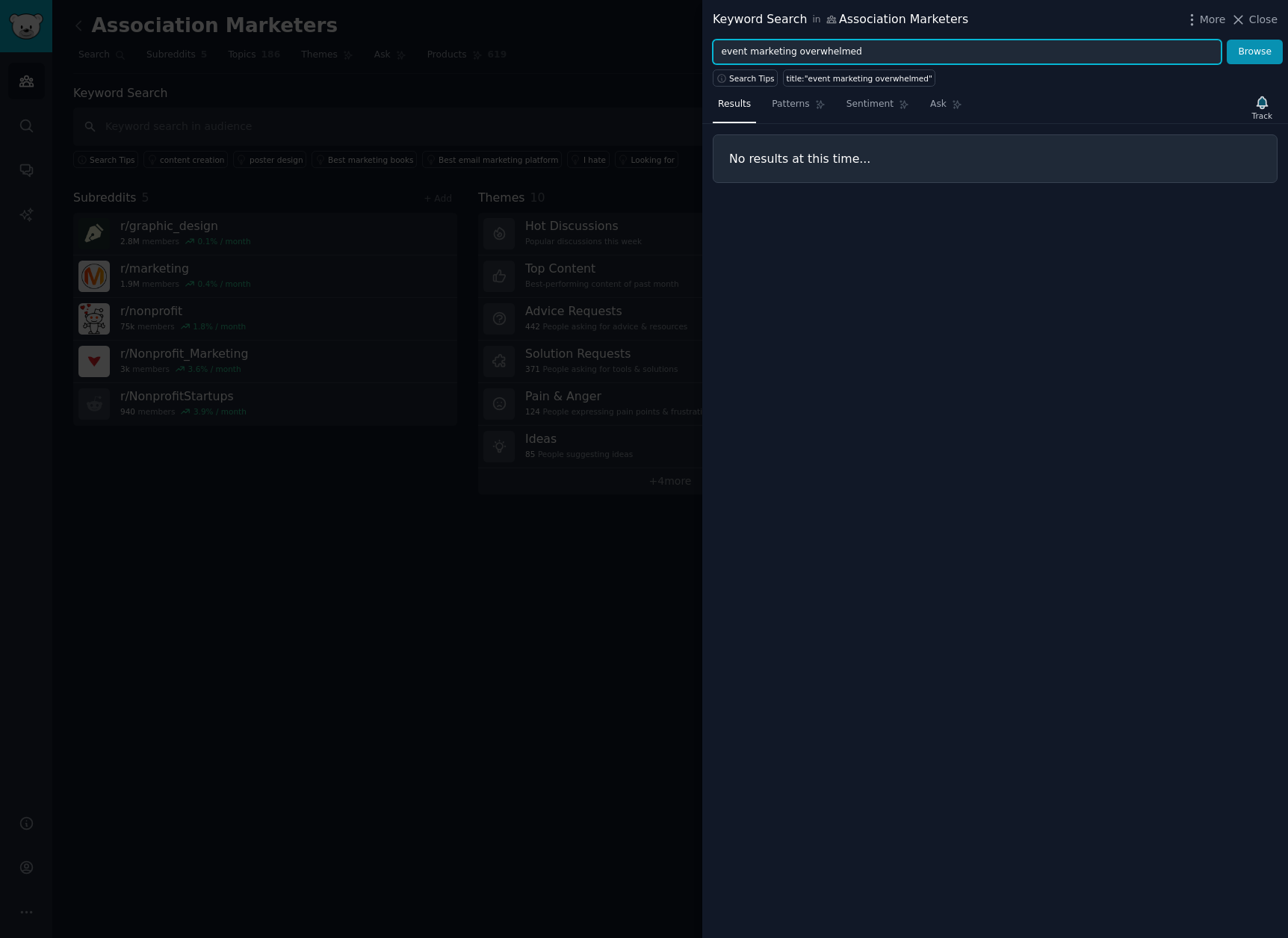
drag, startPoint x: 789, startPoint y: 53, endPoint x: 973, endPoint y: 65, distance: 184.4
click at [936, 61] on input "event marketing overwhelmed" at bounding box center [967, 52] width 509 height 25
type input "event marketing"
click at [1226, 39] on button "Browse" at bounding box center [1254, 52] width 56 height 25
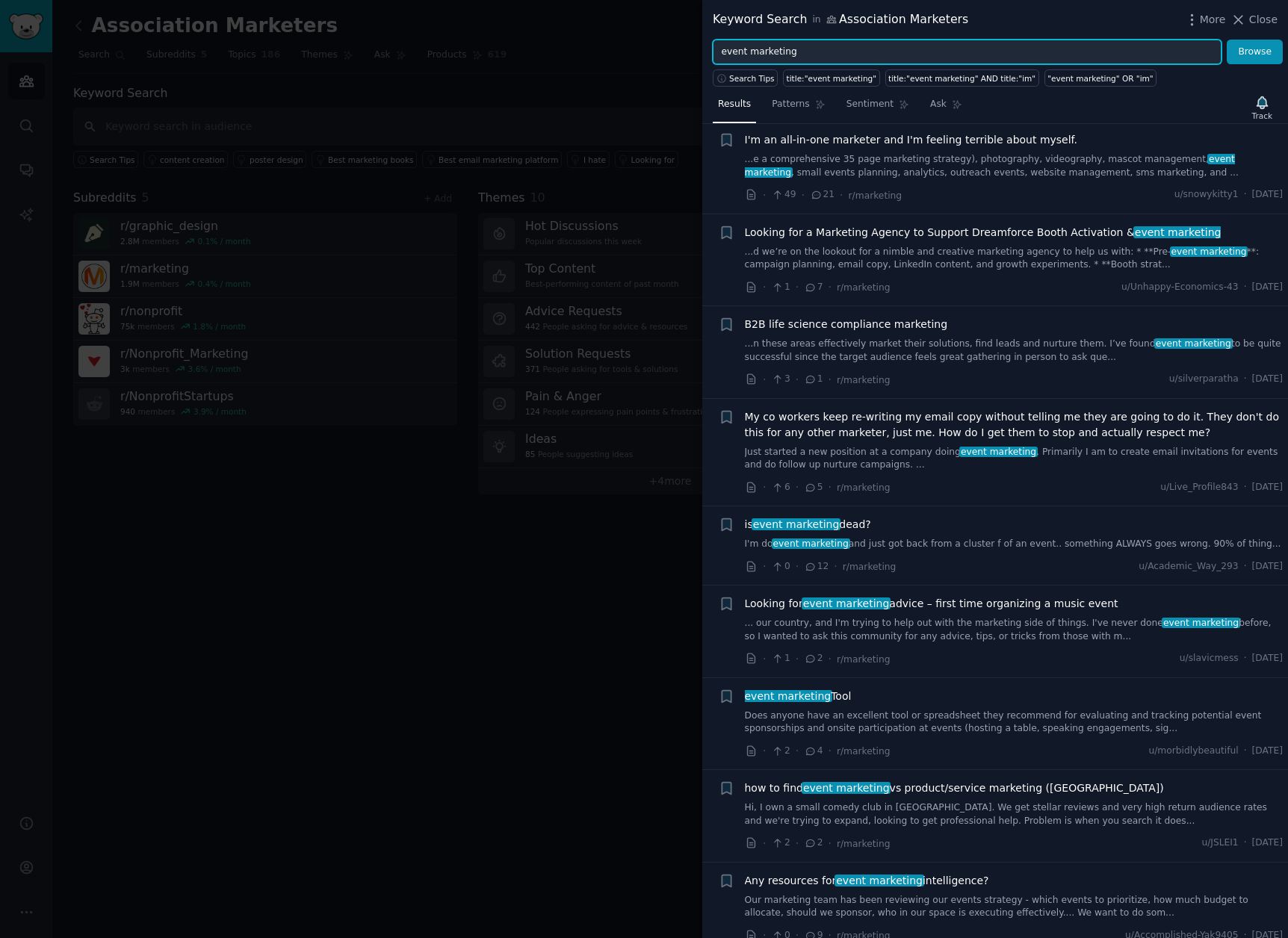
scroll to position [304, 0]
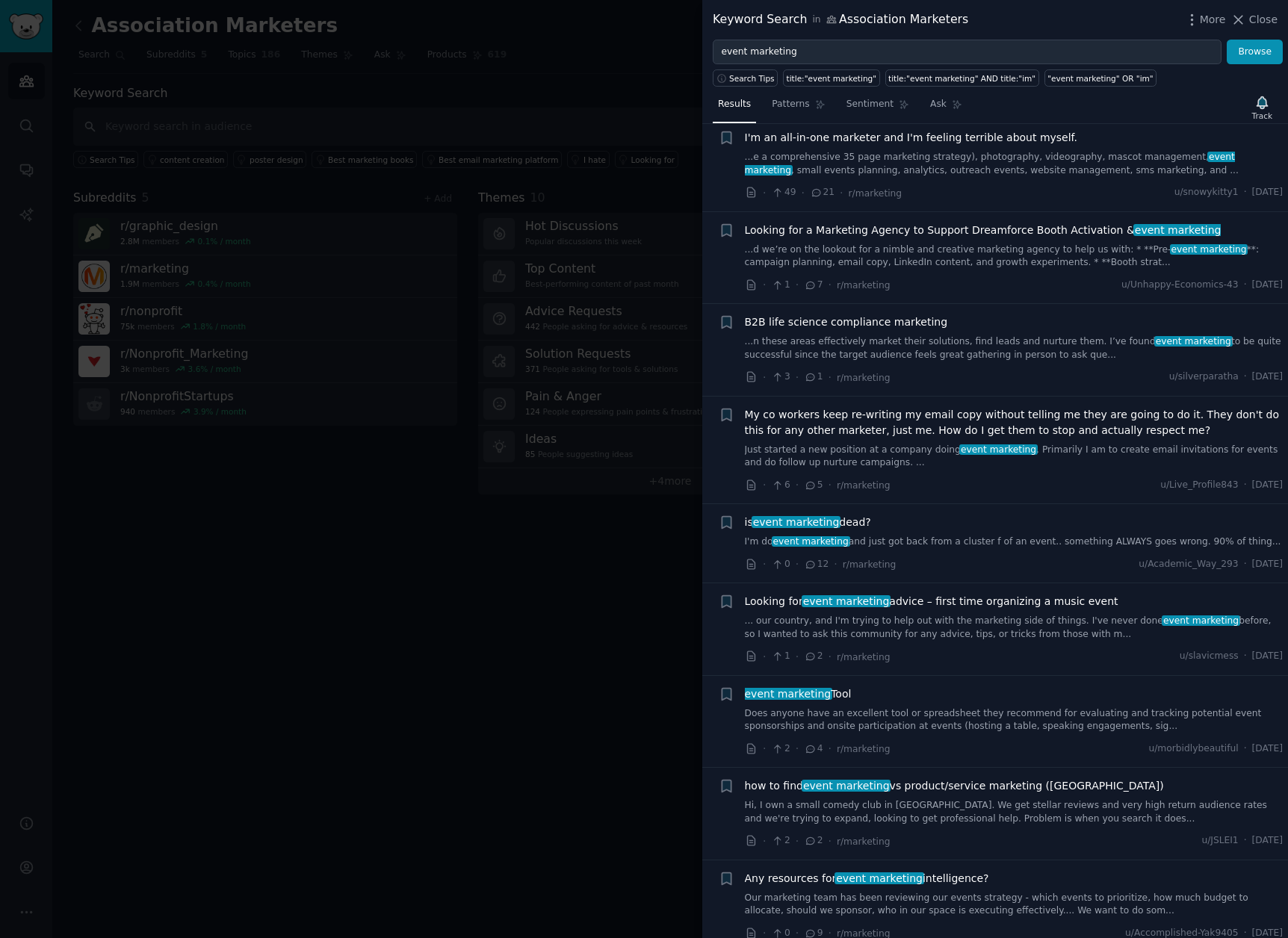
click at [971, 543] on link "I'm do event marketing and just got back from a cluster f of an event.. somethi…" at bounding box center [1014, 542] width 539 height 13
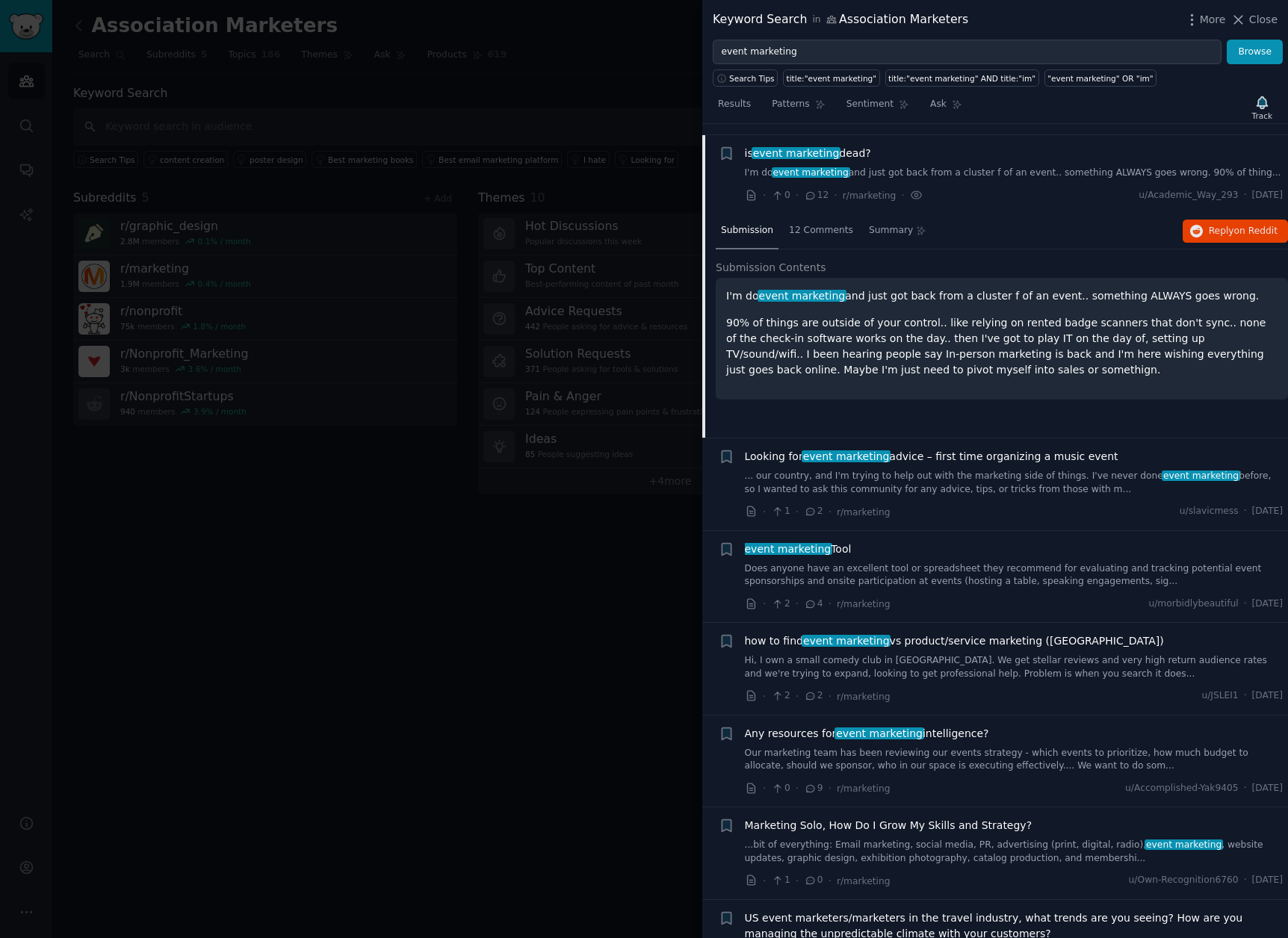
scroll to position [685, 0]
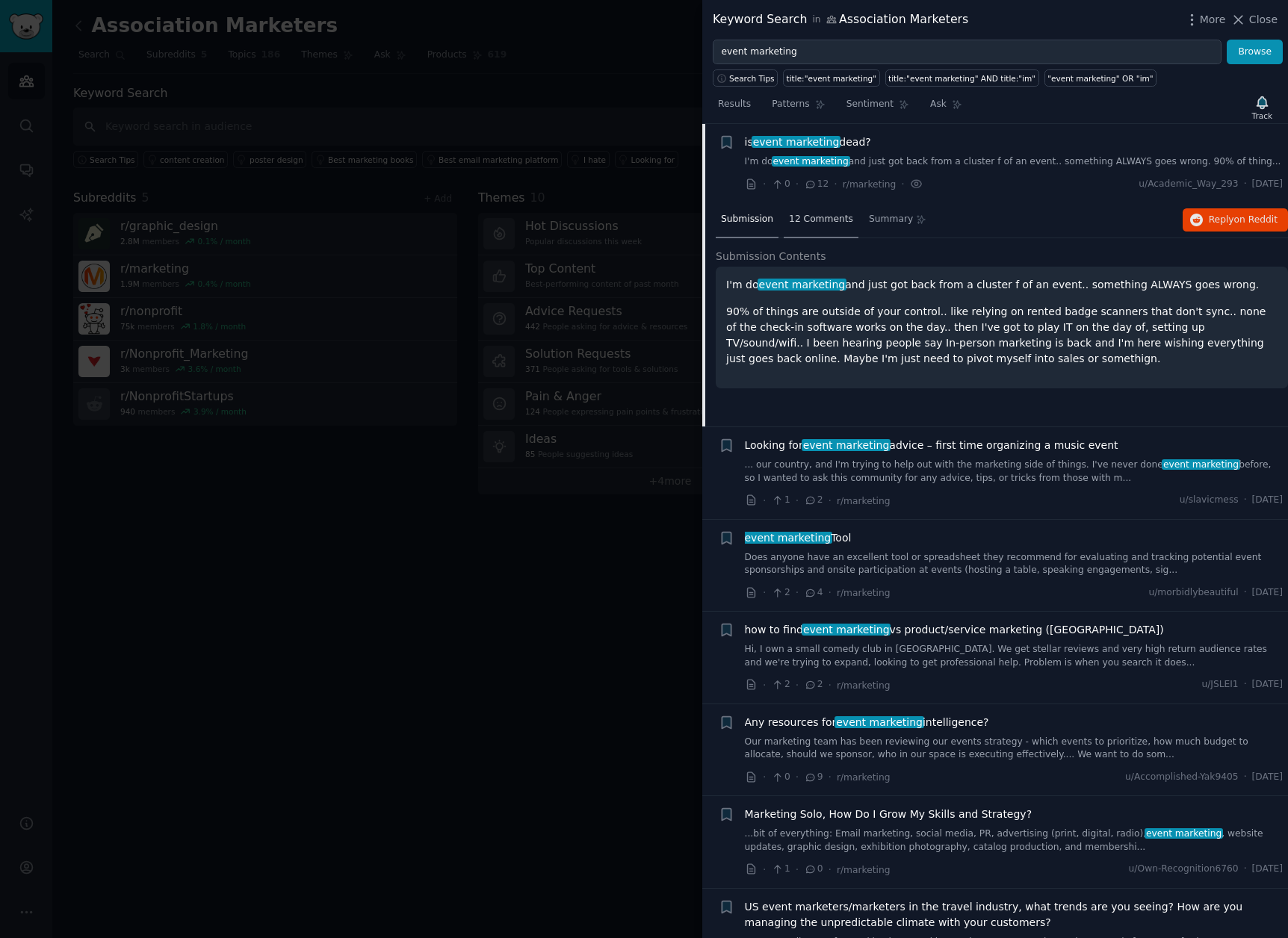
click at [817, 221] on span "12 Comments" at bounding box center [821, 219] width 64 height 13
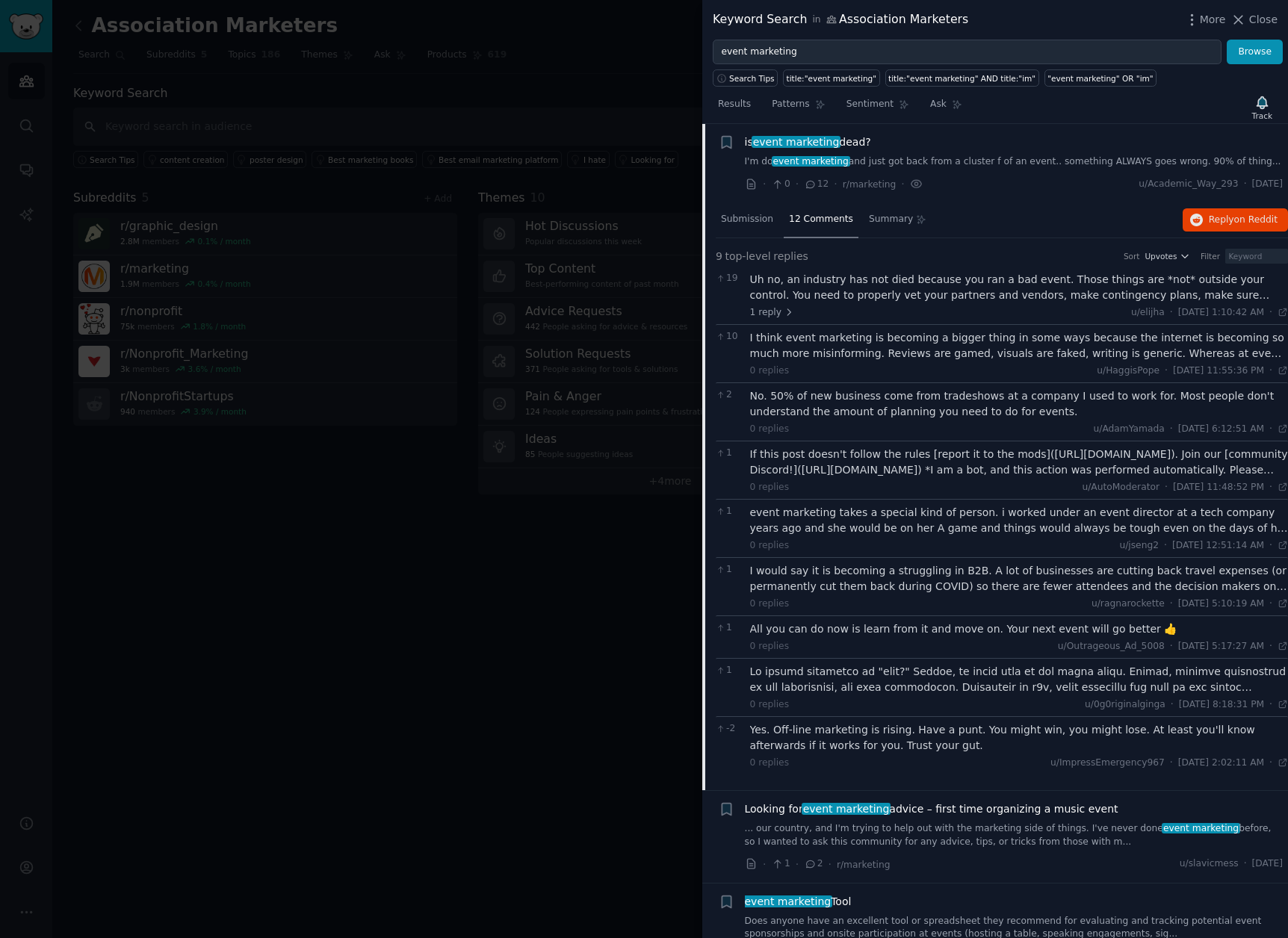
click at [603, 94] on div at bounding box center [644, 469] width 1288 height 938
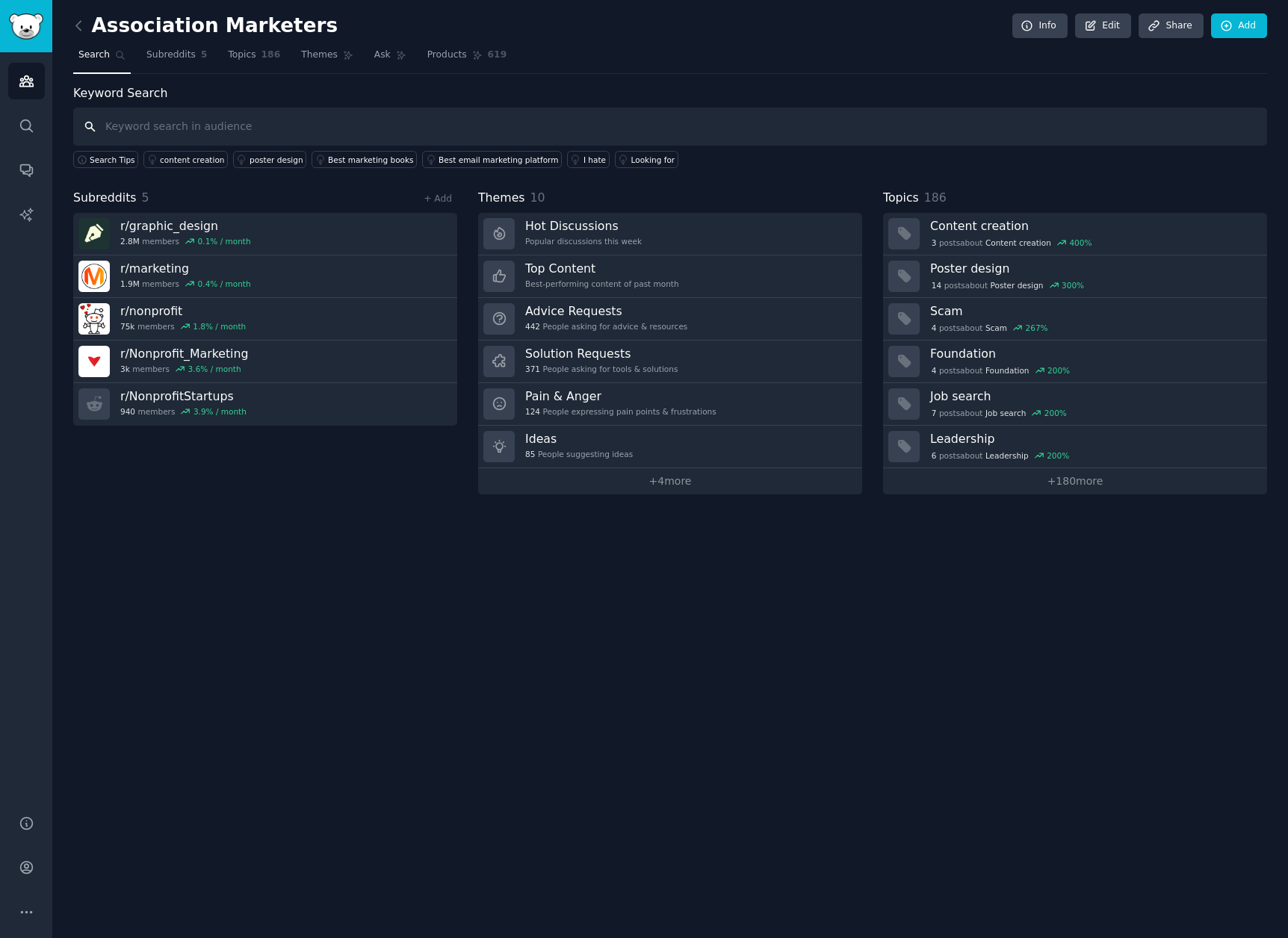
click at [232, 128] on input "text" at bounding box center [670, 127] width 1194 height 38
paste input "small marketing team"
type input "small marketing team"
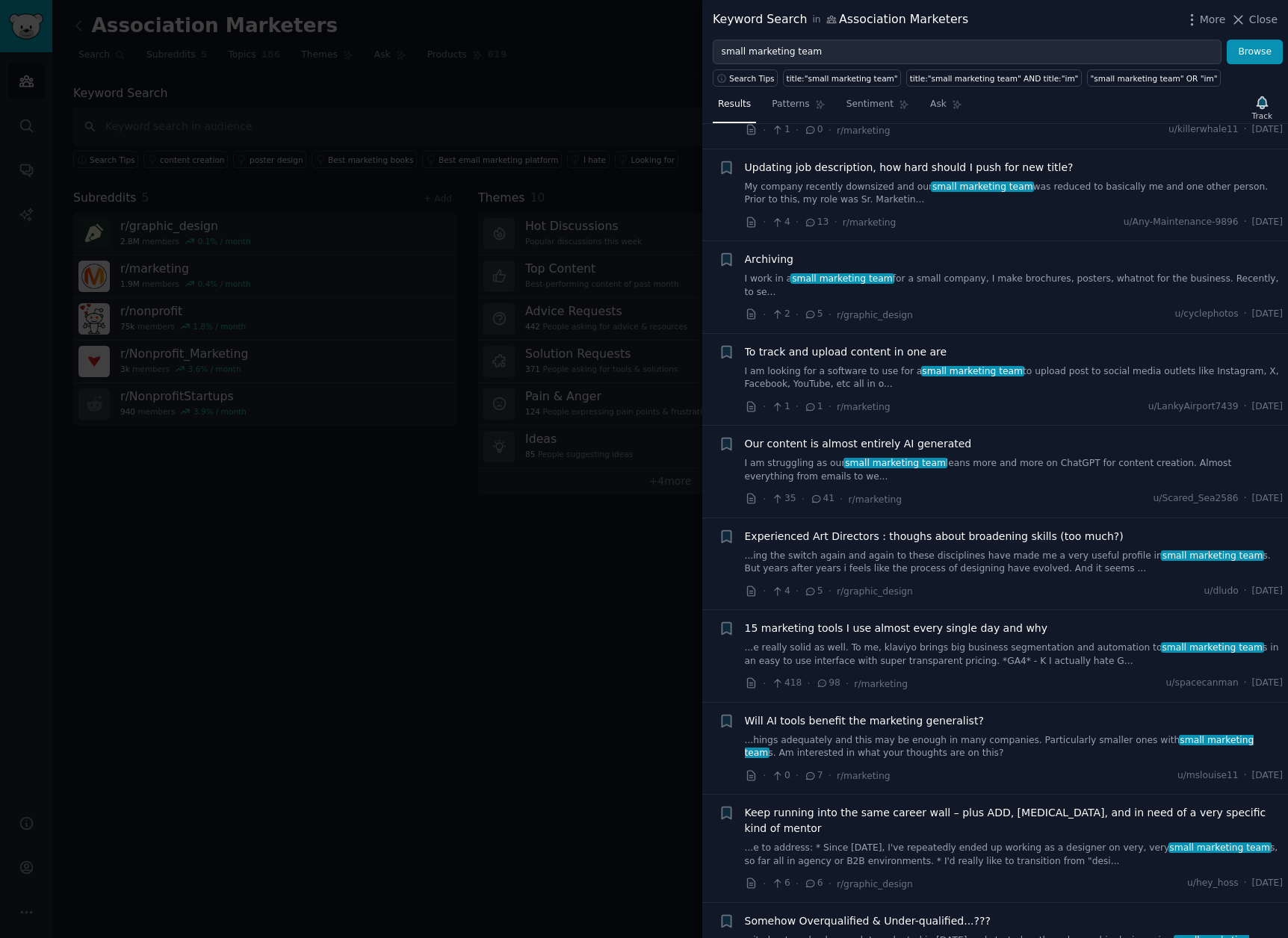
scroll to position [553, 0]
click at [1012, 455] on link "I am struggling as our small marketing team leans more and more on ChatGPT for …" at bounding box center [1014, 468] width 539 height 26
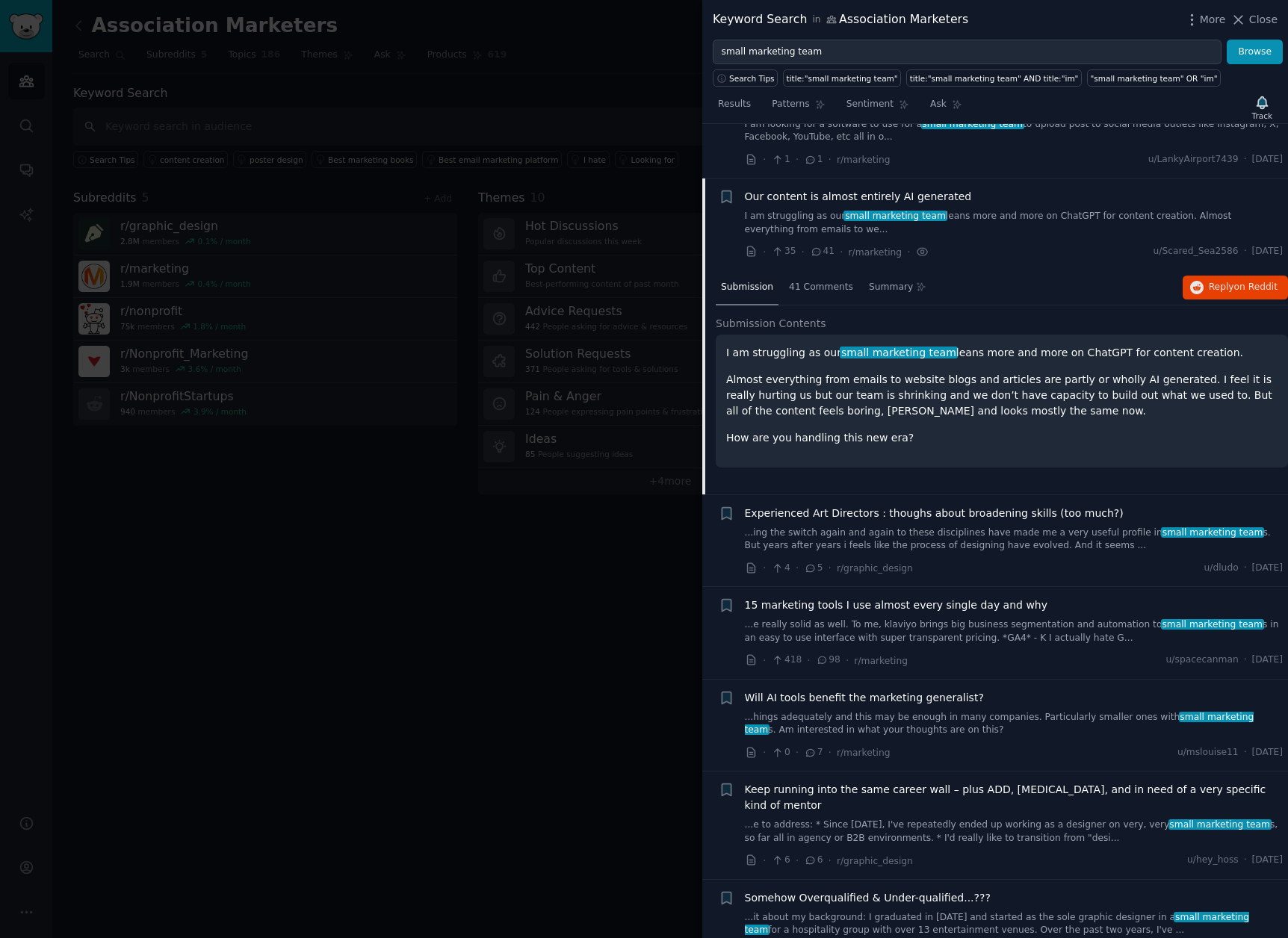
scroll to position [827, 0]
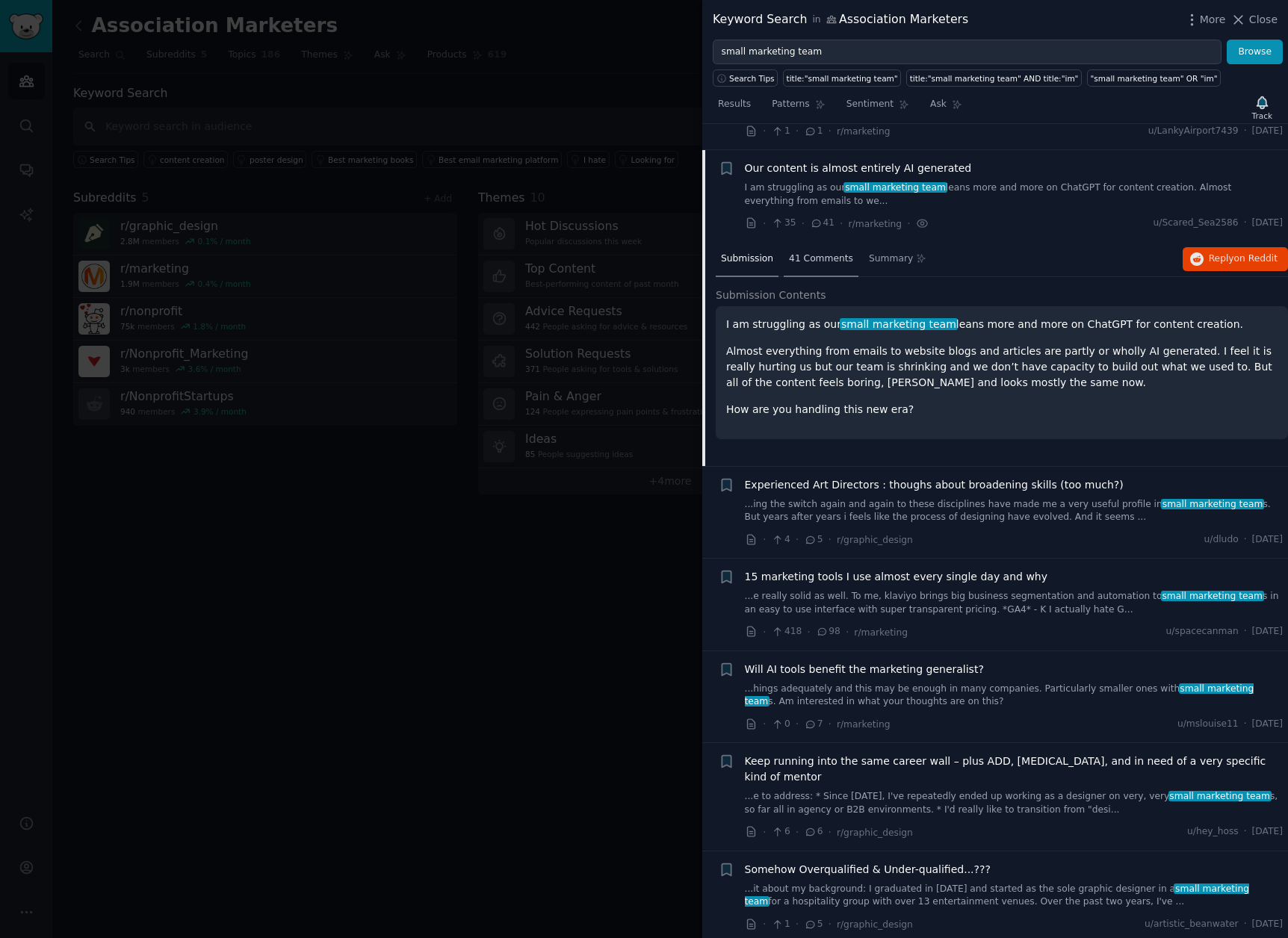
click at [832, 253] on span "41 Comments" at bounding box center [821, 259] width 64 height 13
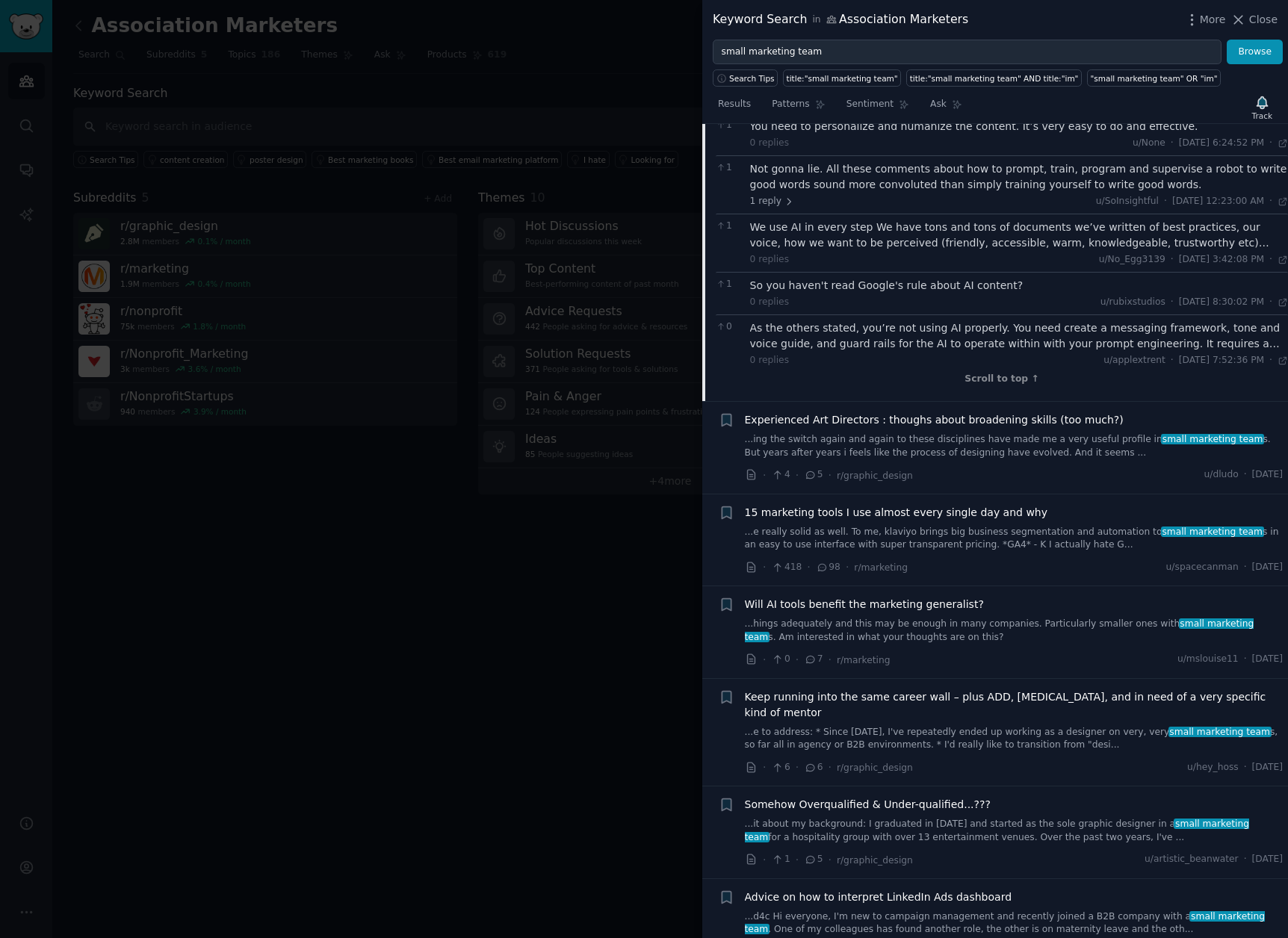
scroll to position [2112, 0]
click at [555, 665] on div at bounding box center [644, 469] width 1288 height 938
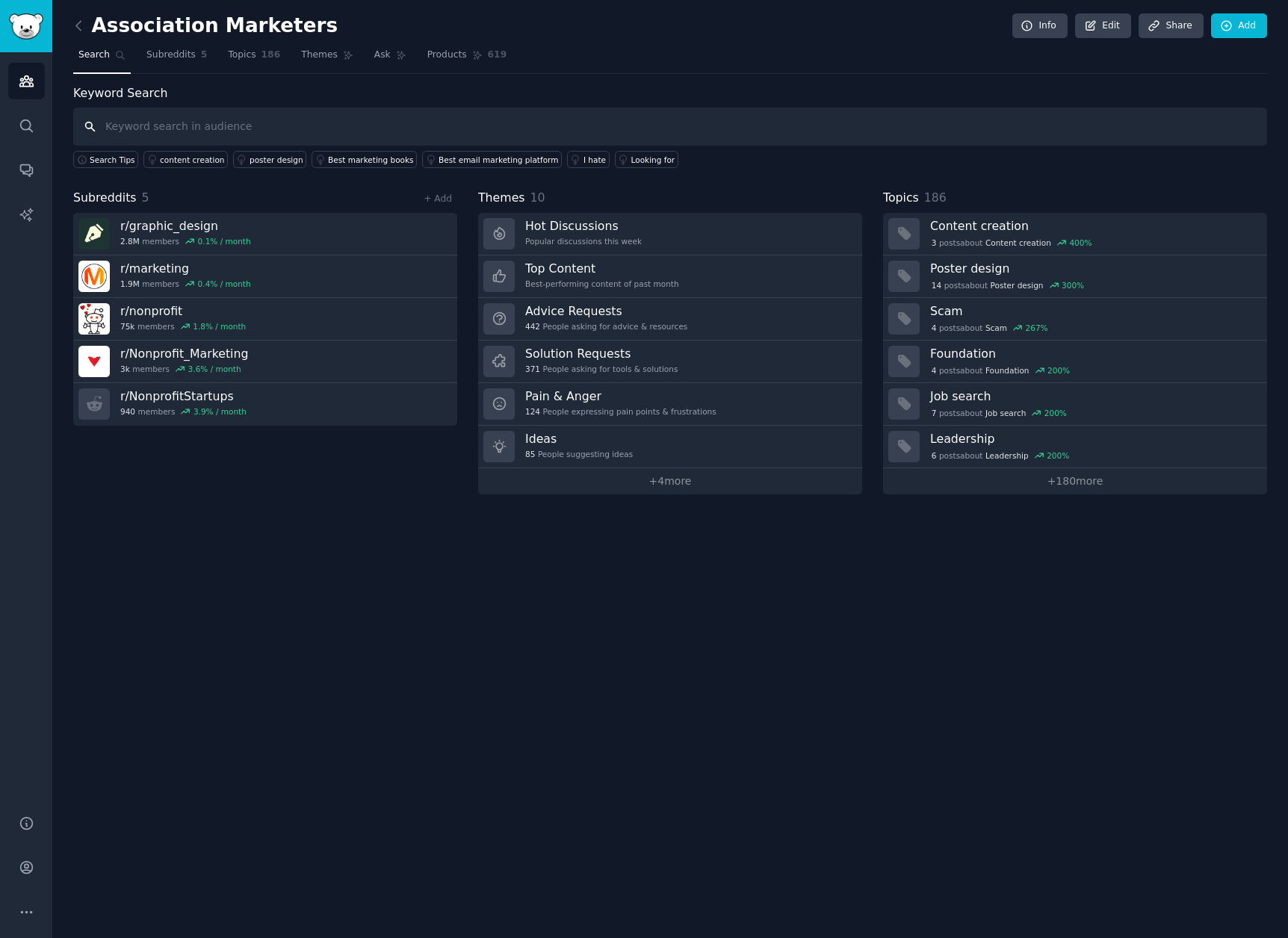
click at [174, 131] on input "text" at bounding box center [670, 127] width 1194 height 38
type input "solo marketer"
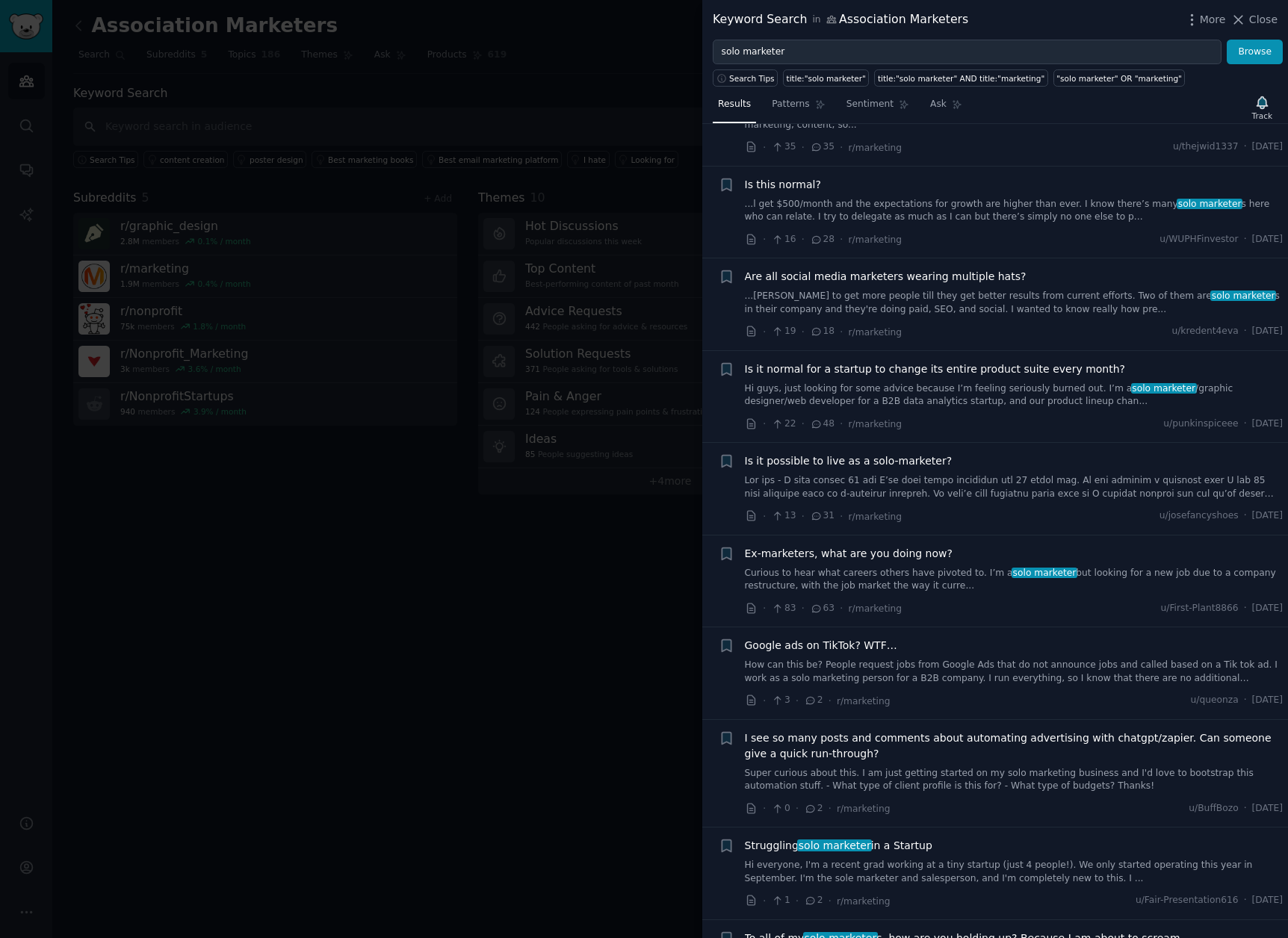
scroll to position [619, 0]
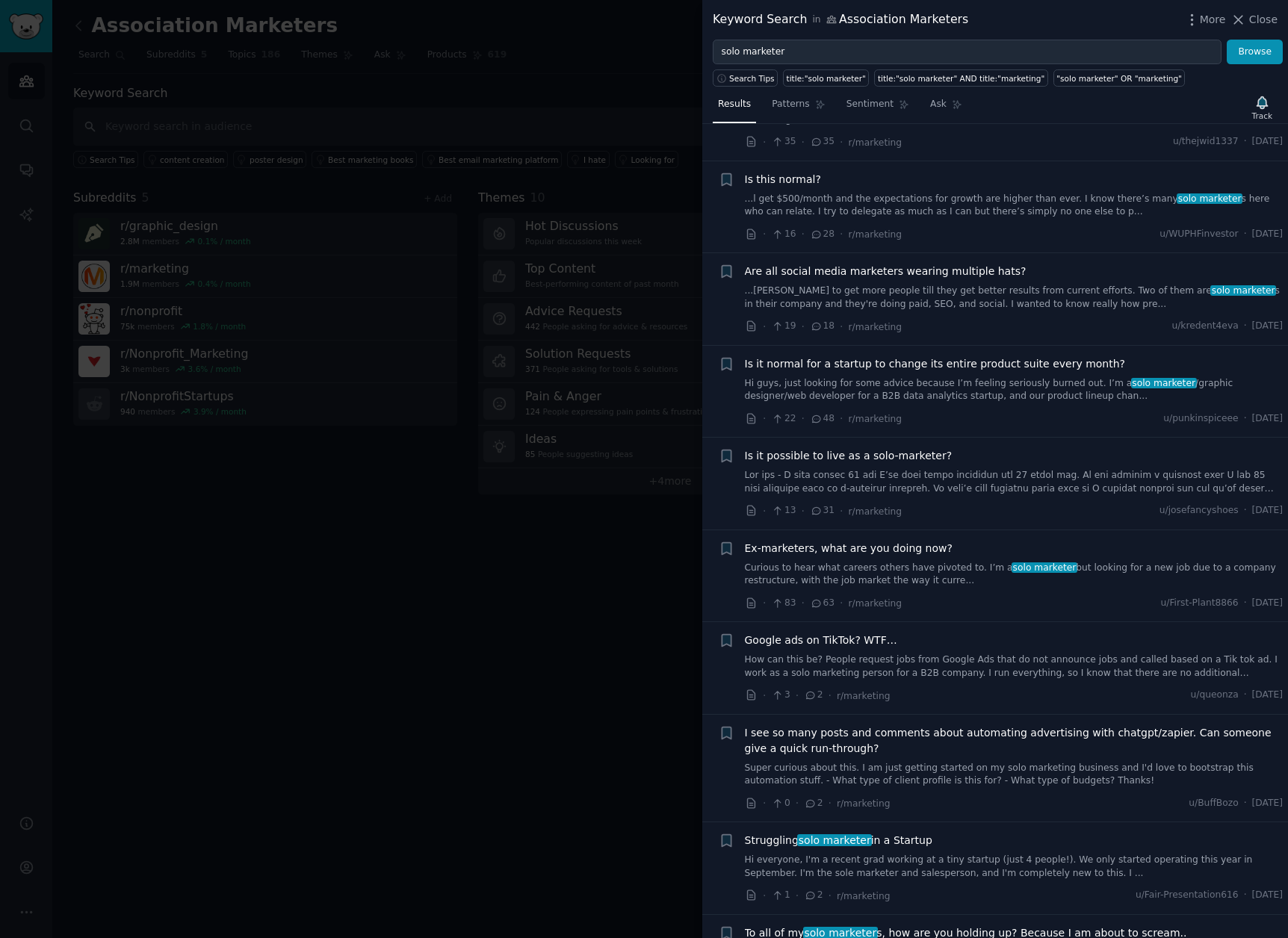
click at [1109, 489] on link at bounding box center [1014, 481] width 539 height 26
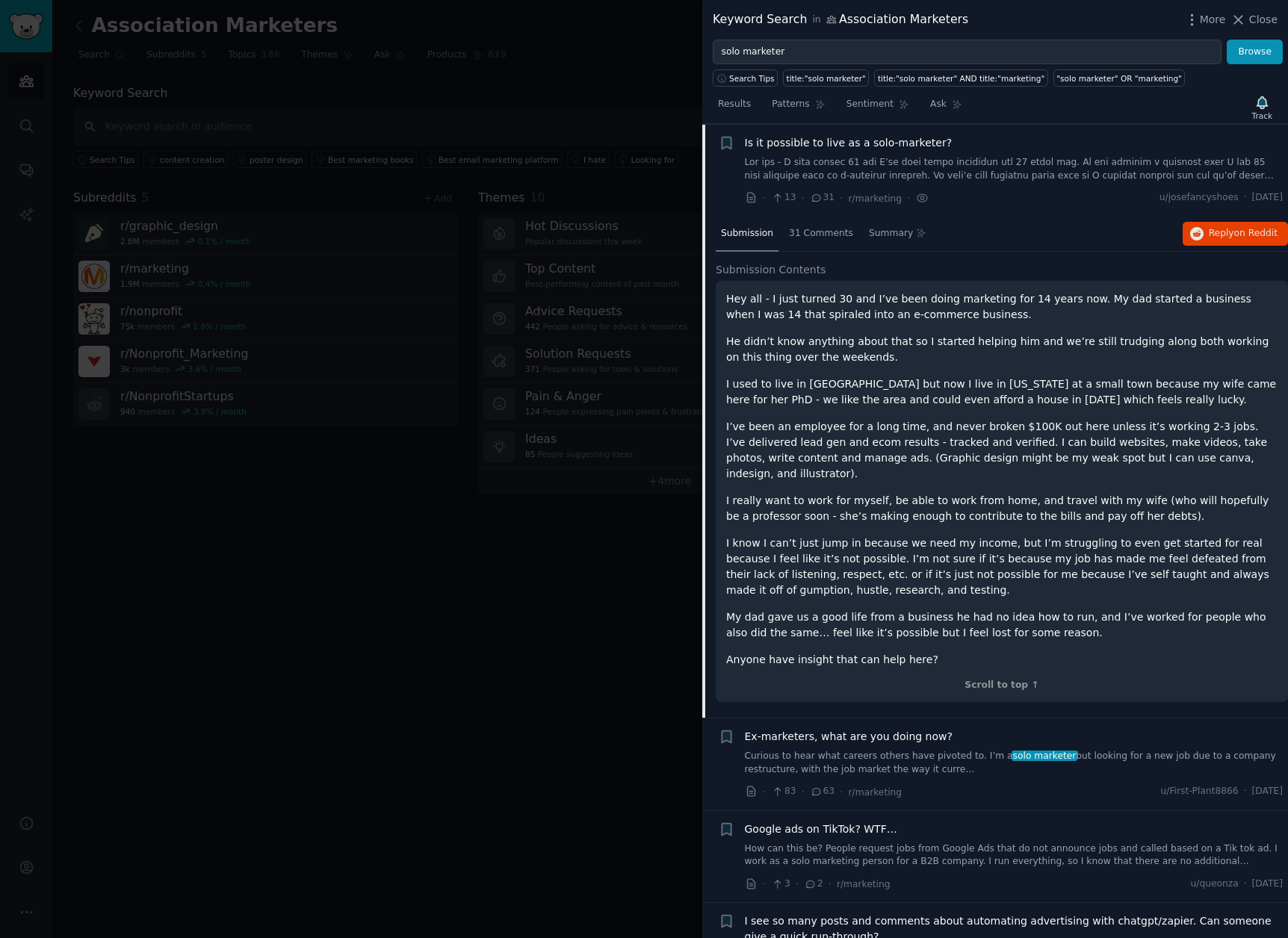
scroll to position [932, 0]
click at [824, 233] on span "31 Comments" at bounding box center [821, 233] width 64 height 13
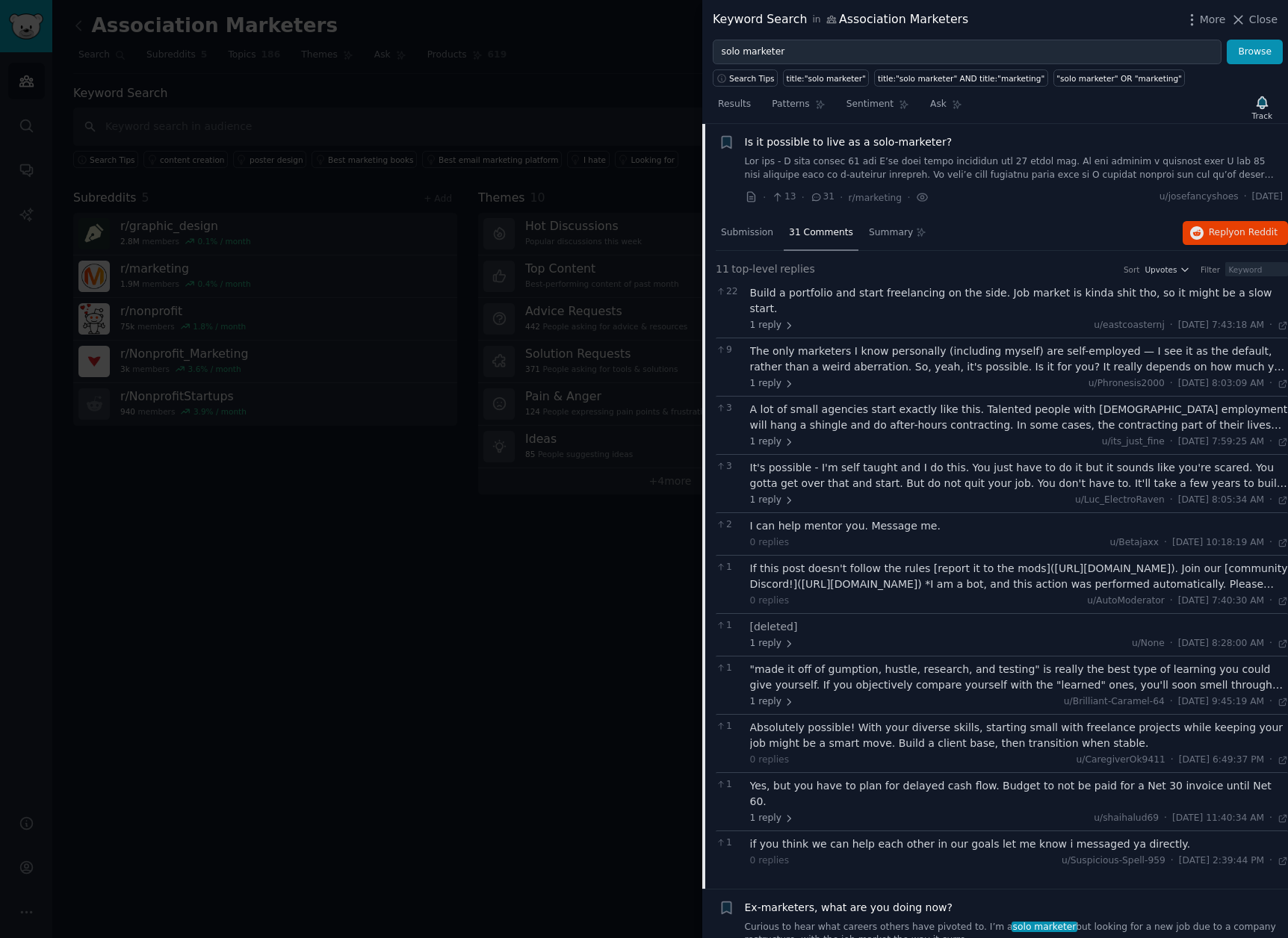
click at [378, 584] on div at bounding box center [644, 469] width 1288 height 938
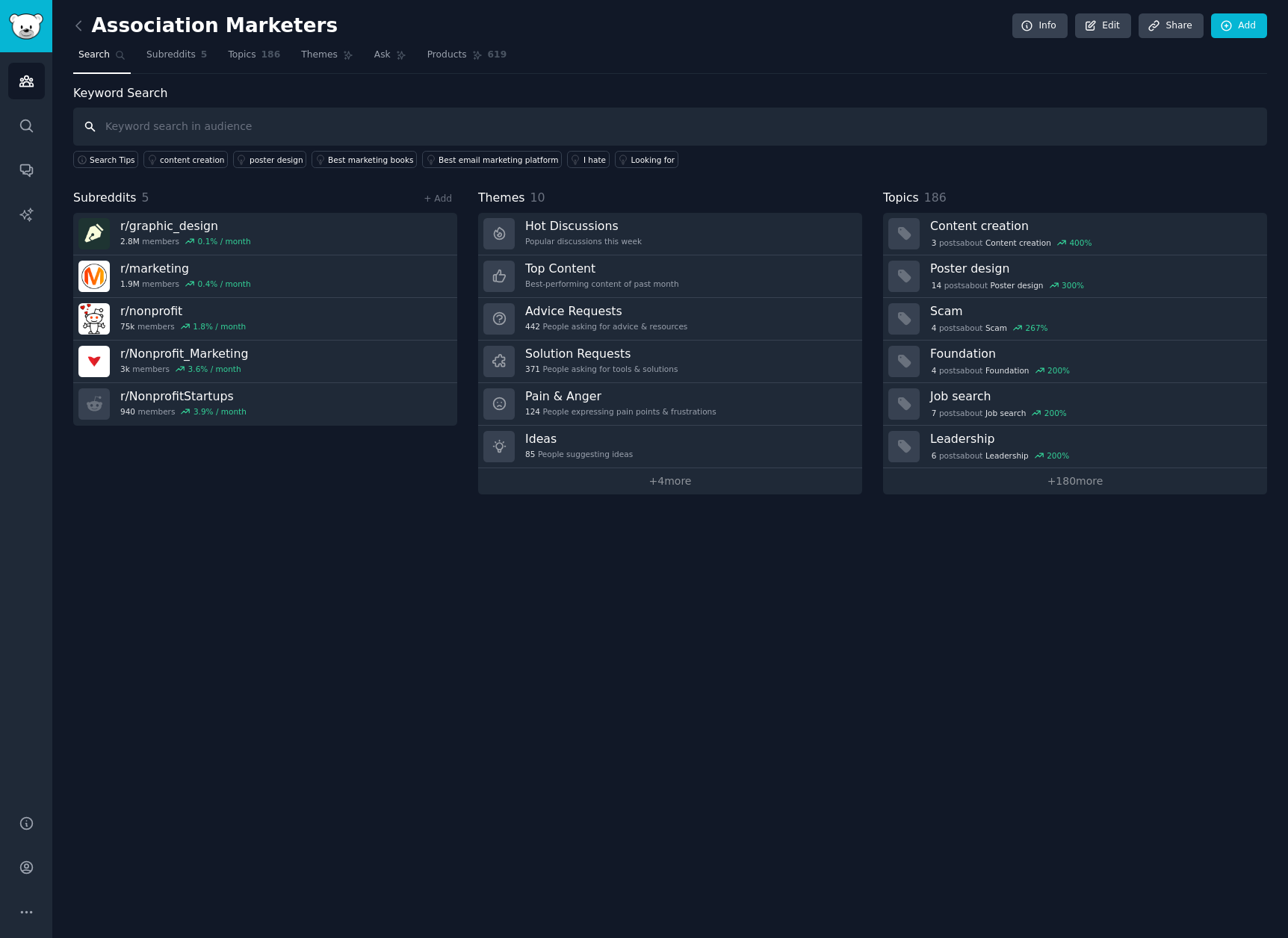
click at [190, 119] on input "text" at bounding box center [670, 127] width 1194 height 38
